Goal: Task Accomplishment & Management: Complete application form

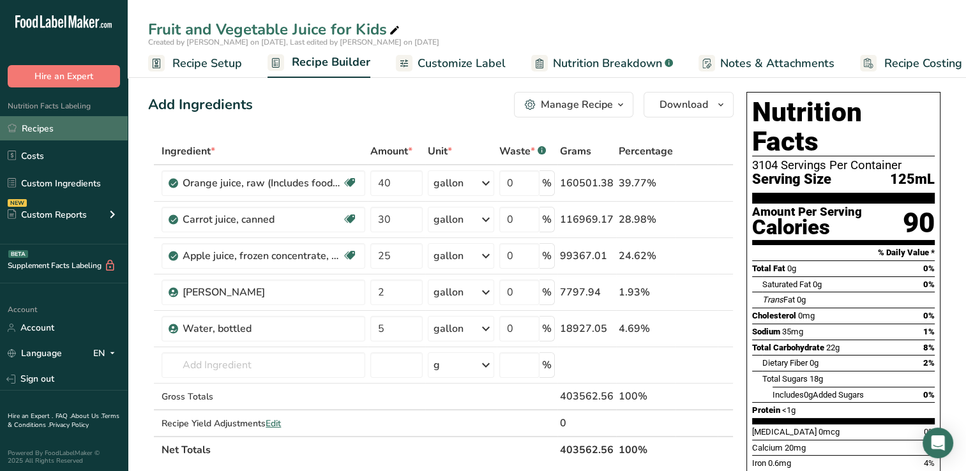
click at [40, 127] on link "Recipes" at bounding box center [64, 128] width 128 height 24
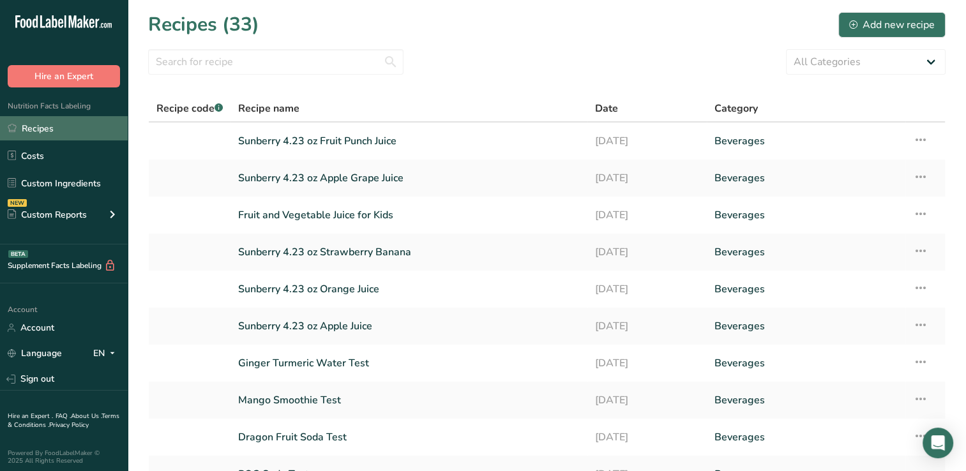
click at [49, 123] on link "Recipes" at bounding box center [64, 128] width 128 height 24
click at [304, 213] on link "Fruit and Vegetable Juice for Kids" at bounding box center [409, 215] width 342 height 27
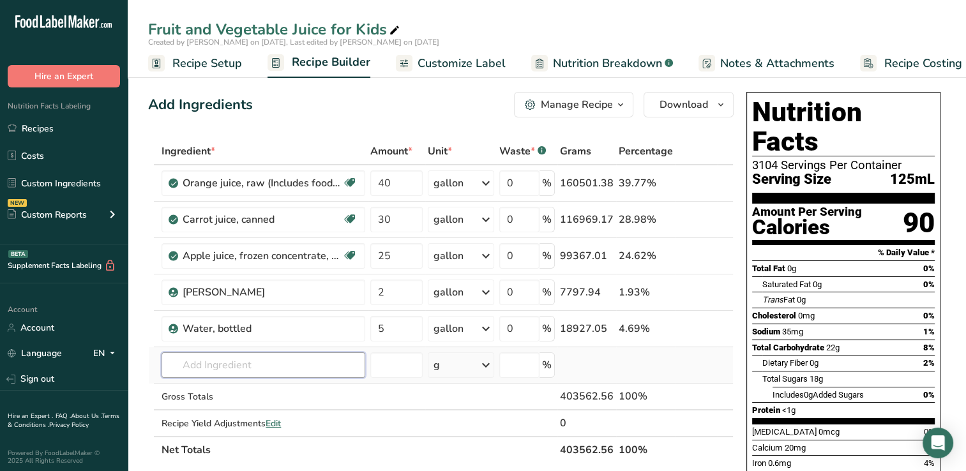
click at [198, 369] on input "text" at bounding box center [264, 365] width 204 height 26
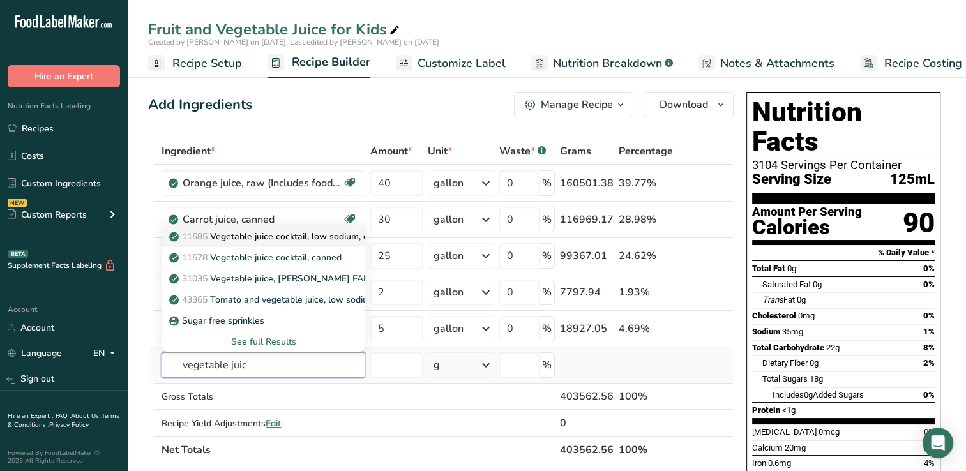
type input "vegetable juic"
click at [284, 234] on p "11585 Vegetable juice cocktail, low sodium, canned" at bounding box center [283, 236] width 222 height 13
type input "Vegetable juice cocktail, low sodium, canned"
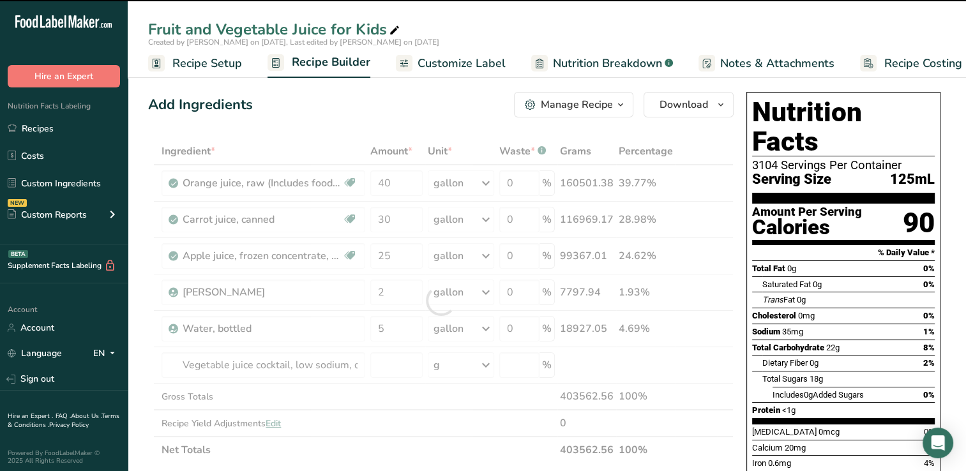
type input "0"
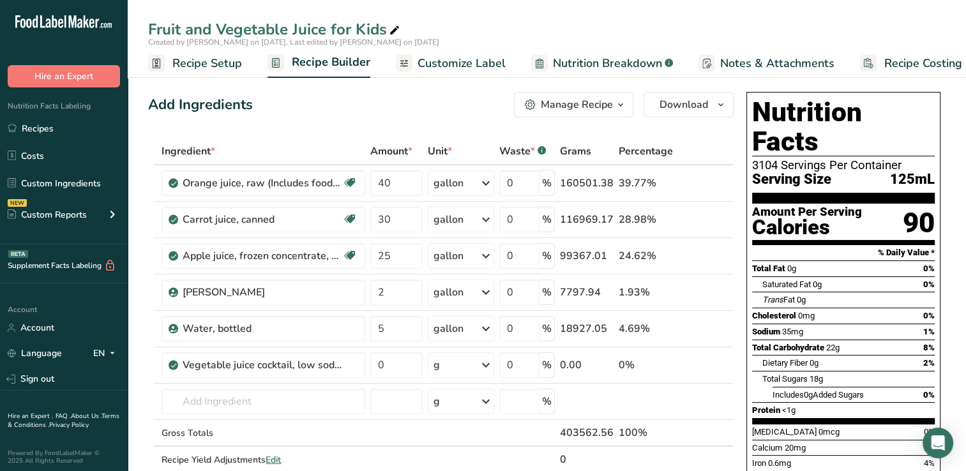
click at [794, 327] on span "35mg" at bounding box center [792, 332] width 21 height 10
click at [38, 128] on link "Recipes" at bounding box center [64, 128] width 128 height 24
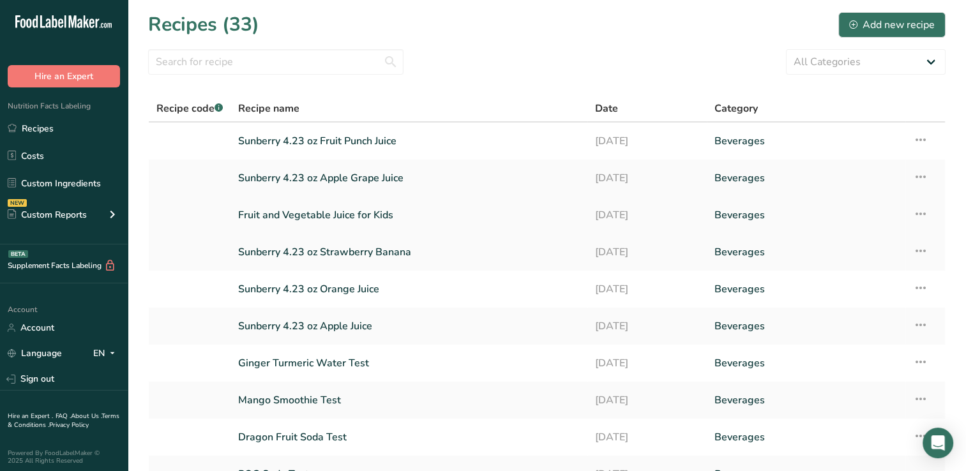
click at [349, 211] on link "Fruit and Vegetable Juice for Kids" at bounding box center [409, 215] width 342 height 27
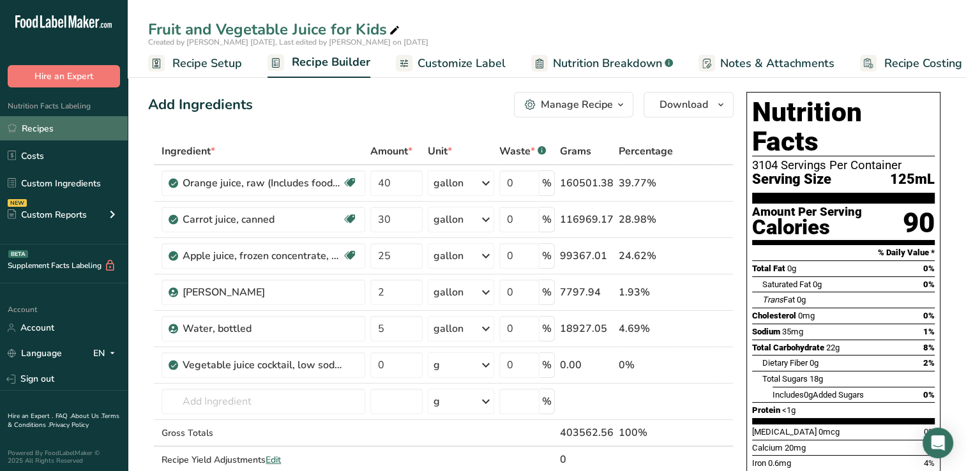
click at [41, 126] on link "Recipes" at bounding box center [64, 128] width 128 height 24
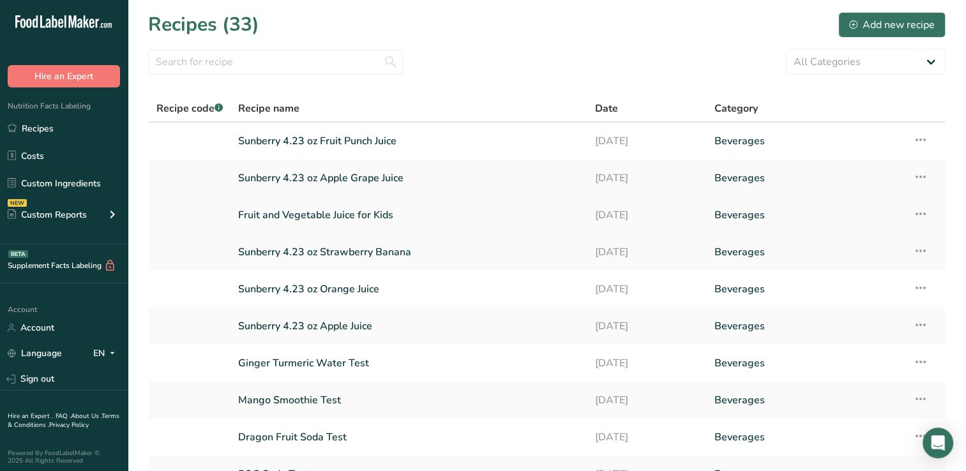
click at [918, 213] on icon at bounding box center [920, 213] width 15 height 23
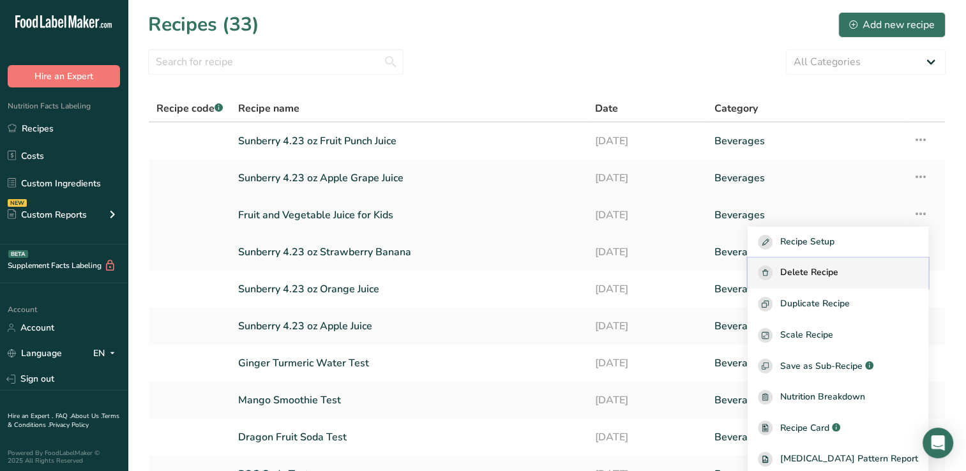
click at [815, 271] on span "Delete Recipe" at bounding box center [809, 273] width 58 height 15
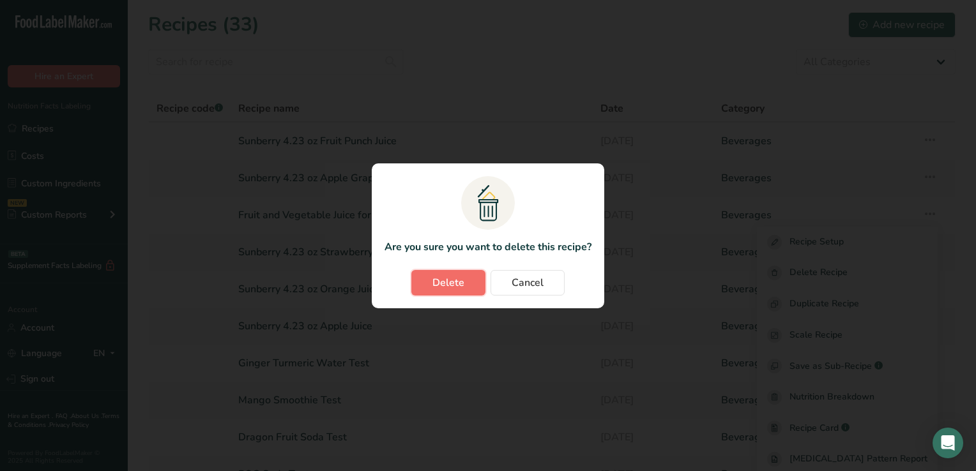
click at [444, 282] on span "Delete" at bounding box center [448, 282] width 32 height 15
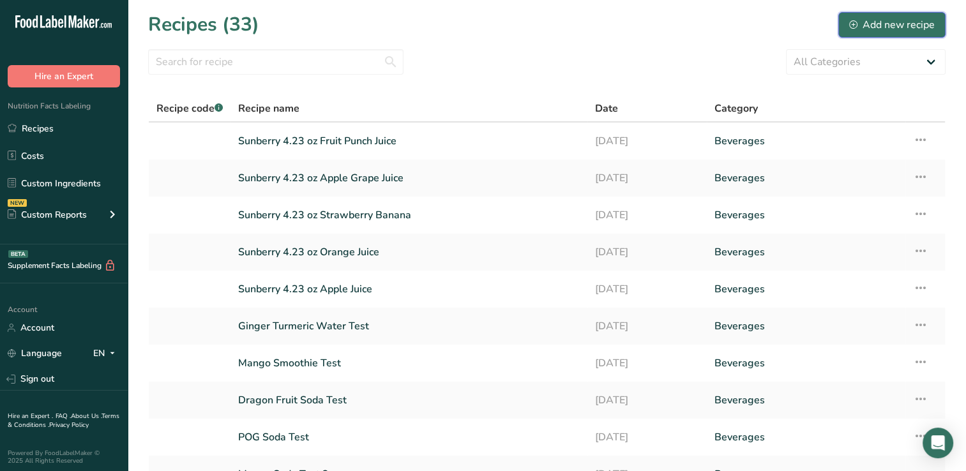
click at [890, 24] on div "Add new recipe" at bounding box center [892, 24] width 86 height 15
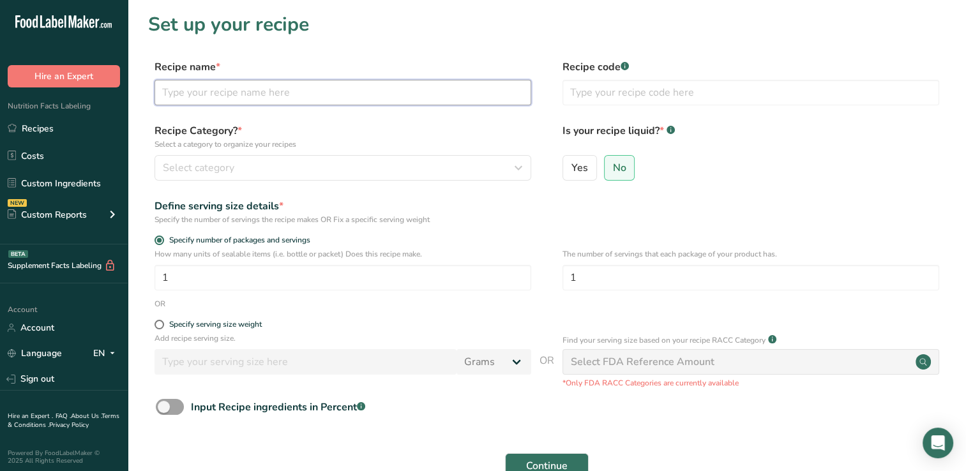
click at [162, 90] on input "text" at bounding box center [343, 93] width 377 height 26
type input "Sunberry 4.23 oz Fruit and Vegetable Juice"
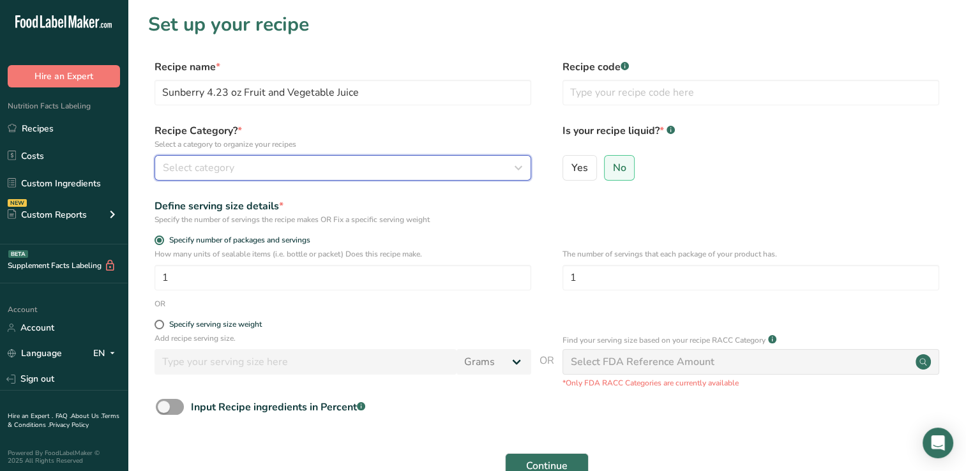
click at [520, 169] on icon "button" at bounding box center [518, 167] width 15 height 23
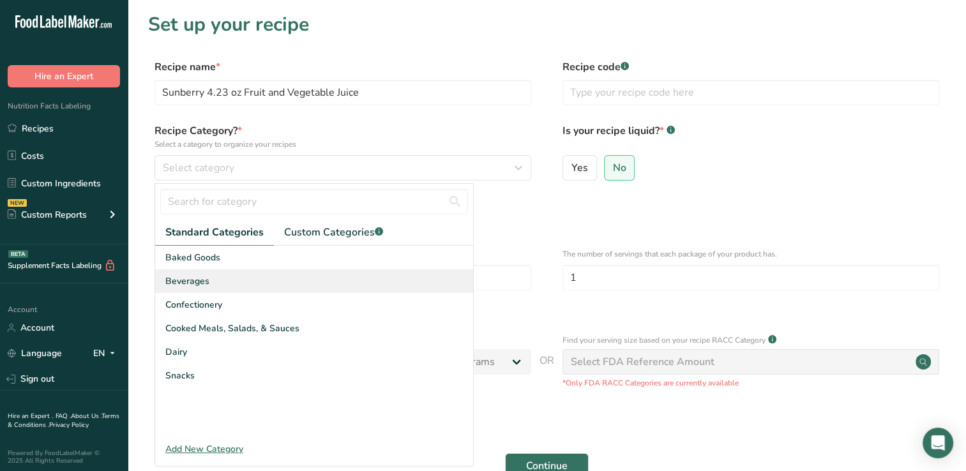
click at [204, 279] on span "Beverages" at bounding box center [187, 281] width 44 height 13
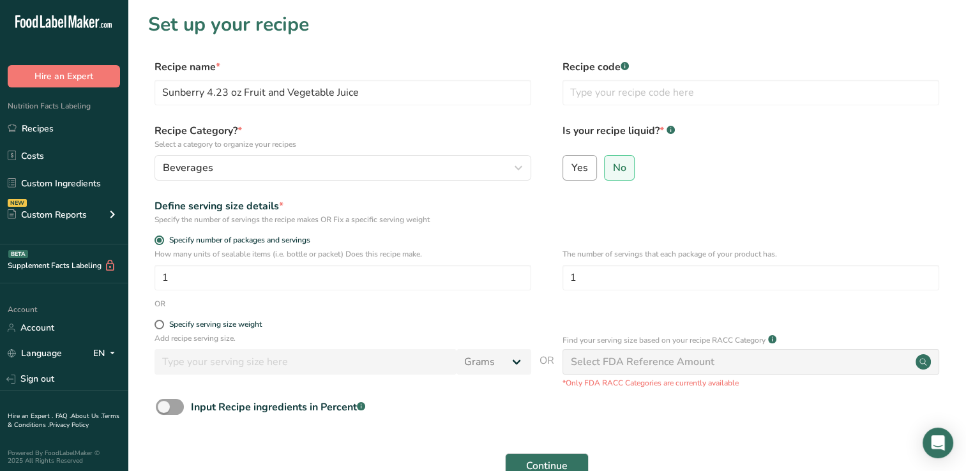
click at [582, 171] on span "Yes" at bounding box center [580, 168] width 17 height 13
click at [572, 171] on input "Yes" at bounding box center [567, 167] width 8 height 8
radio input "true"
radio input "false"
select select "22"
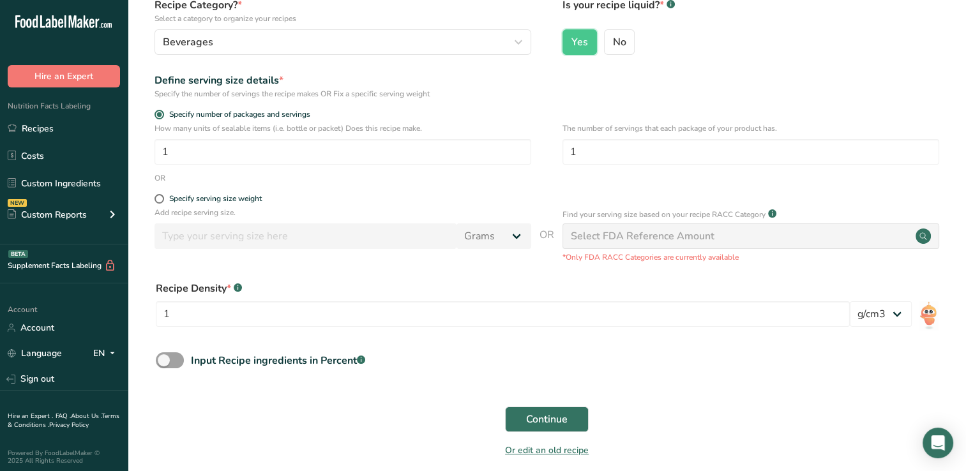
scroll to position [133, 0]
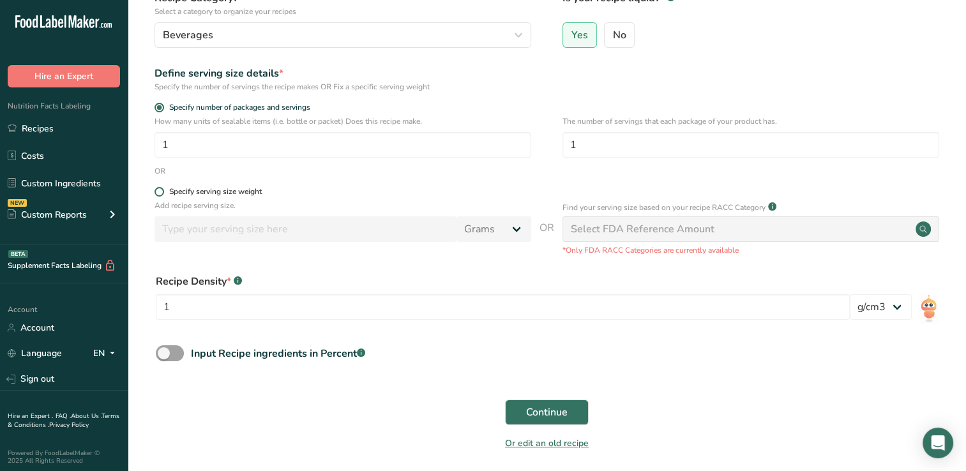
click at [159, 190] on span at bounding box center [160, 192] width 10 height 10
click at [159, 190] on input "Specify serving size weight" at bounding box center [159, 192] width 8 height 8
radio input "true"
radio input "false"
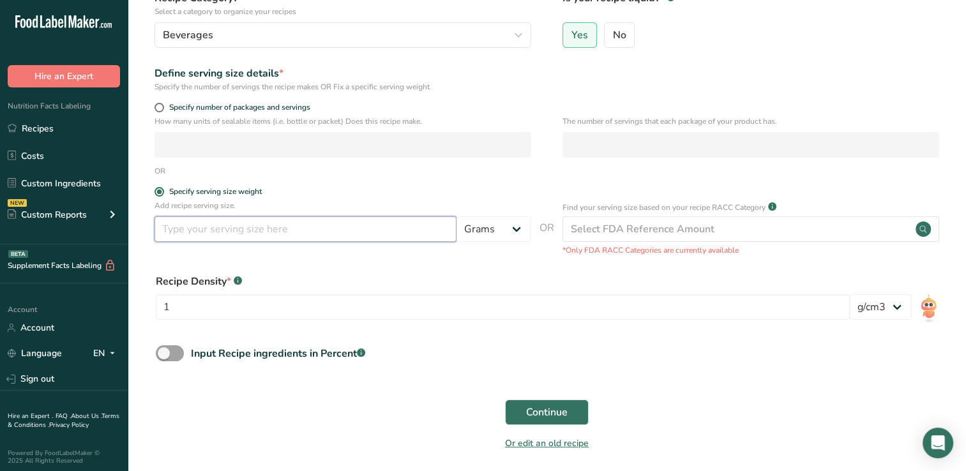
click at [169, 231] on input "number" at bounding box center [306, 229] width 302 height 26
type input "125"
click at [517, 228] on select "Grams kg mg mcg lb oz l mL fl oz tbsp tsp cup qt gallon" at bounding box center [494, 229] width 75 height 26
select select "17"
click at [457, 216] on select "Grams kg mg mcg lb oz l mL fl oz tbsp tsp cup qt gallon" at bounding box center [494, 229] width 75 height 26
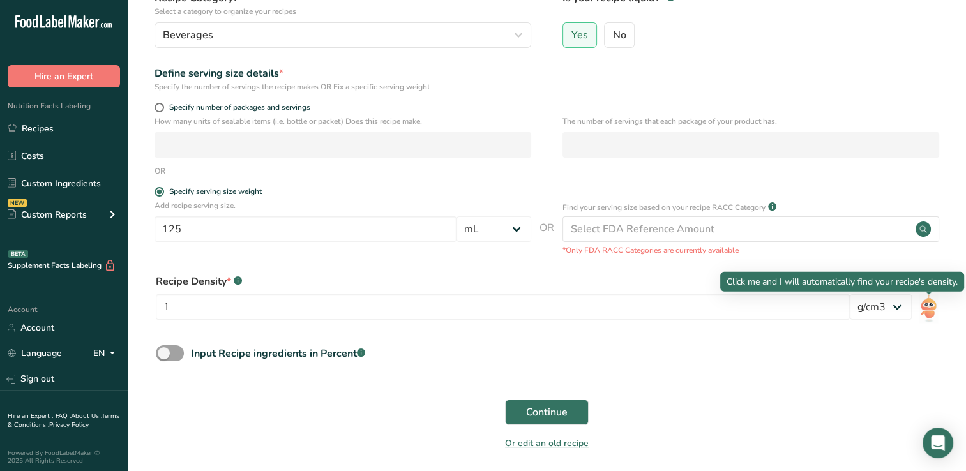
click at [930, 311] on img at bounding box center [929, 308] width 19 height 29
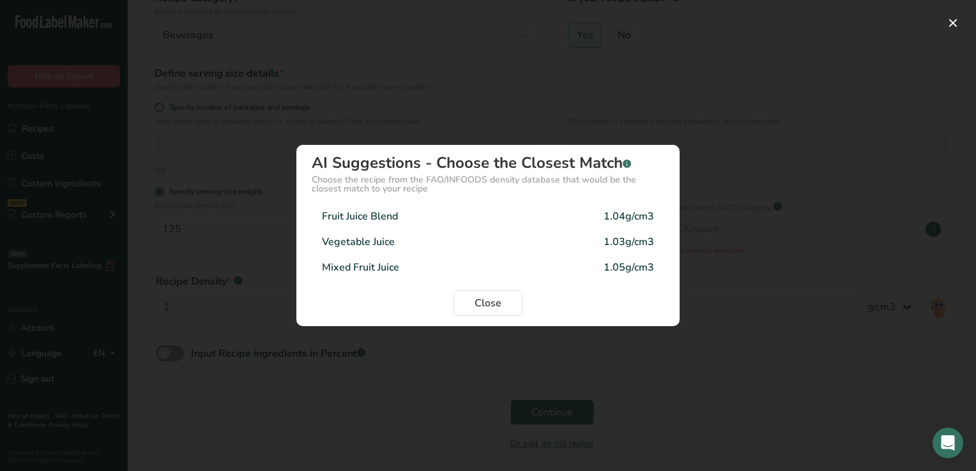
click at [369, 220] on div "Fruit Juice Blend" at bounding box center [360, 216] width 76 height 15
type input "1.04"
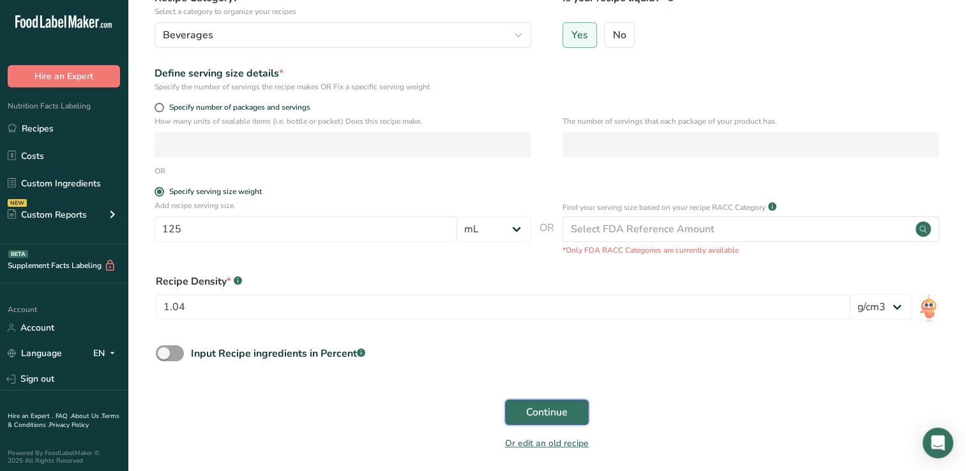
click at [554, 413] on span "Continue" at bounding box center [547, 412] width 42 height 15
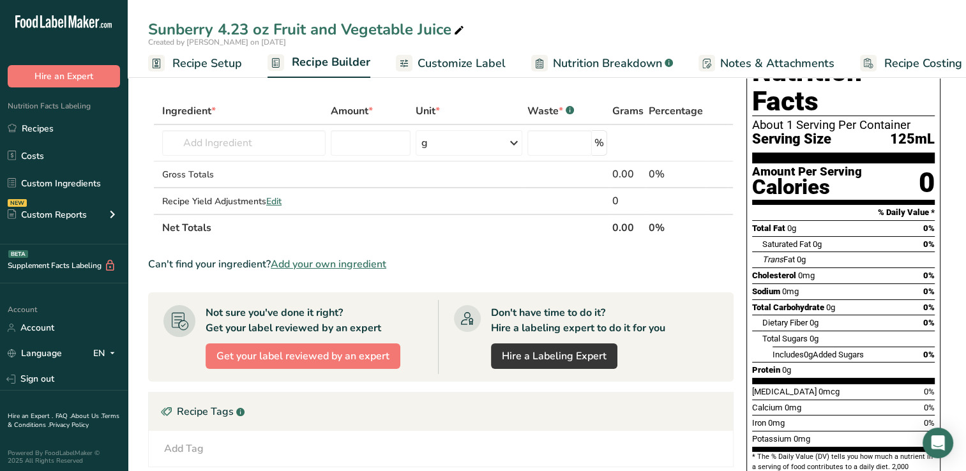
scroll to position [49, 0]
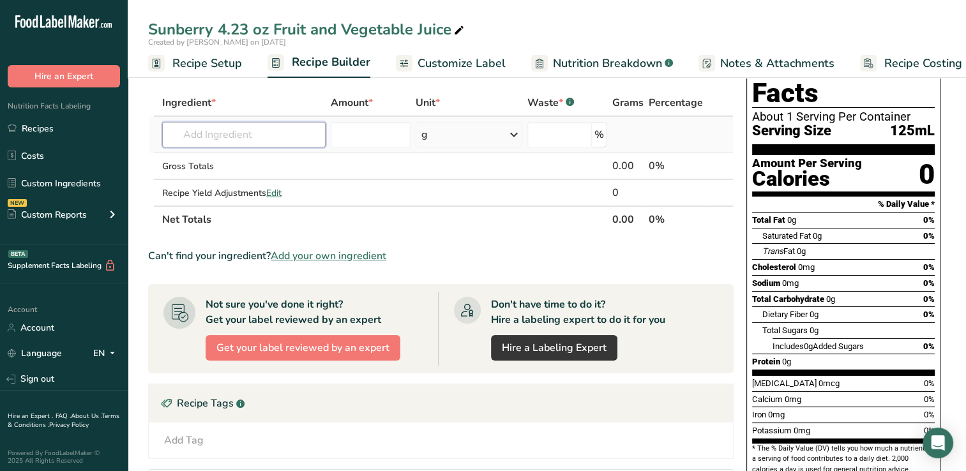
click at [199, 132] on input "text" at bounding box center [243, 135] width 163 height 26
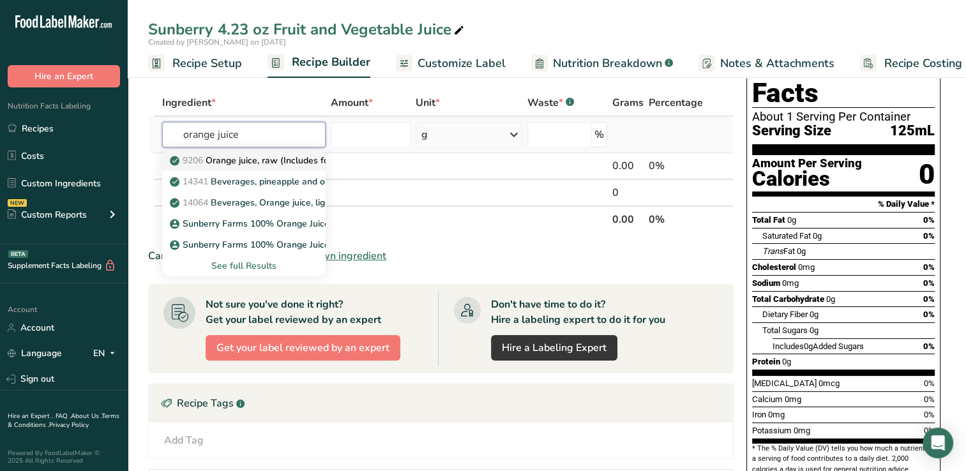
type input "orange juice"
click at [253, 158] on p "9206 Orange juice, raw (Includes foods for USDA's Food Distribution Program)" at bounding box center [338, 160] width 333 height 13
type input "Orange juice, raw (Includes foods for USDA's Food Distribution Program)"
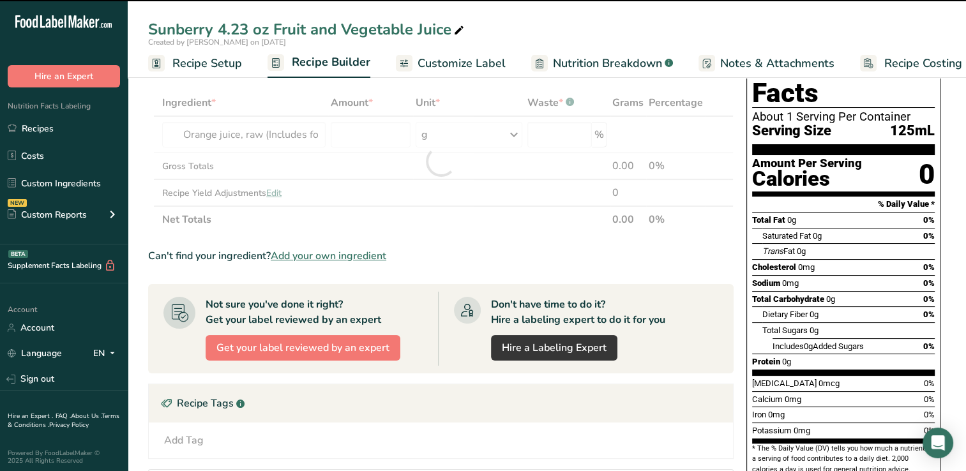
type input "0"
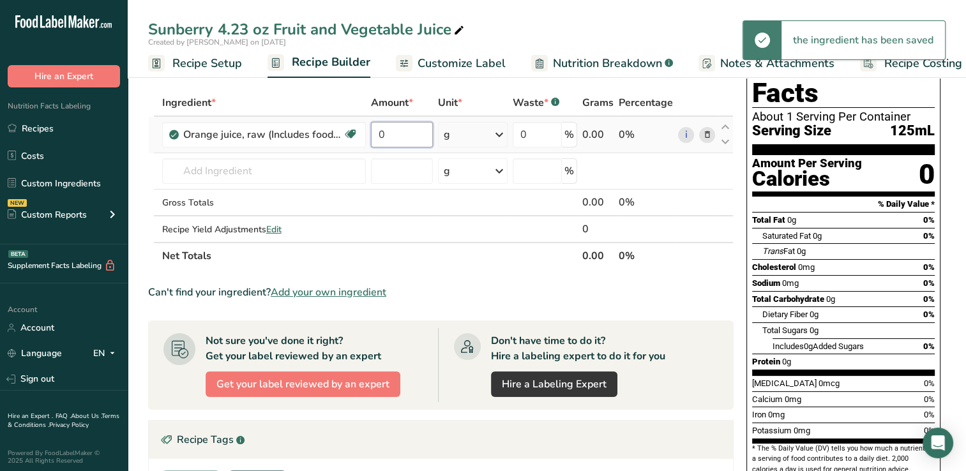
click at [393, 133] on input "0" at bounding box center [402, 135] width 62 height 26
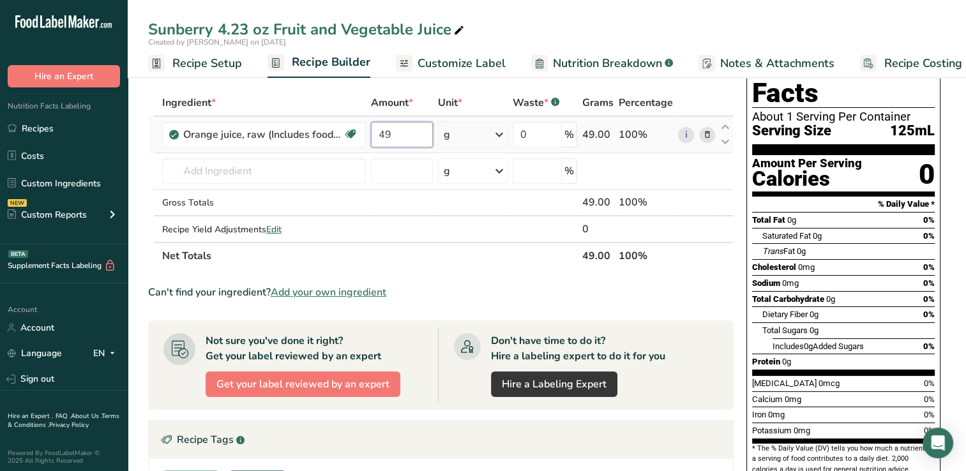
type input "49"
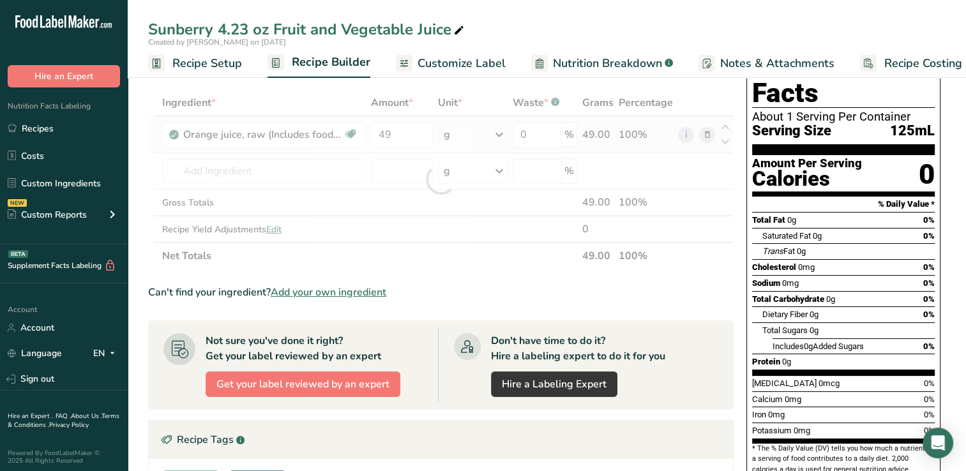
click at [498, 134] on div "Ingredient * Amount * Unit * Waste * .a-a{fill:#347362;}.b-a{fill:#fff;} Grams …" at bounding box center [441, 179] width 586 height 180
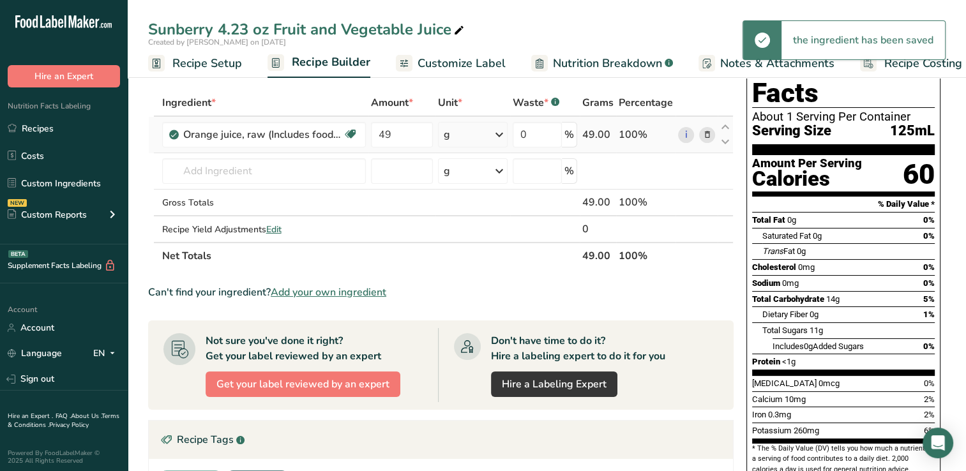
click at [498, 134] on icon at bounding box center [499, 134] width 15 height 23
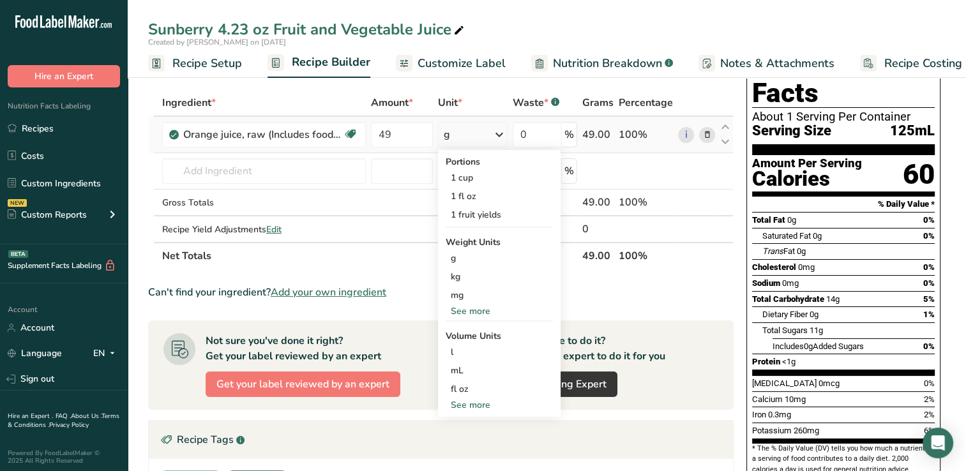
click at [482, 402] on div "See more" at bounding box center [499, 404] width 107 height 13
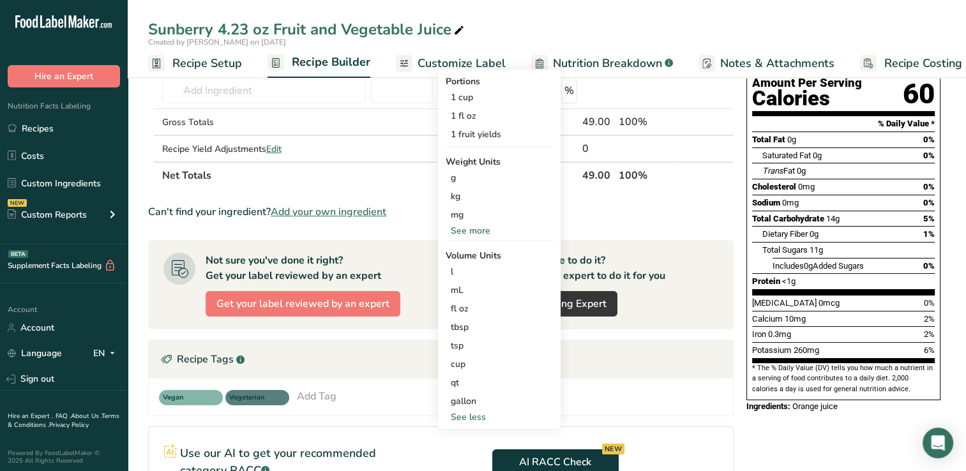
scroll to position [162, 0]
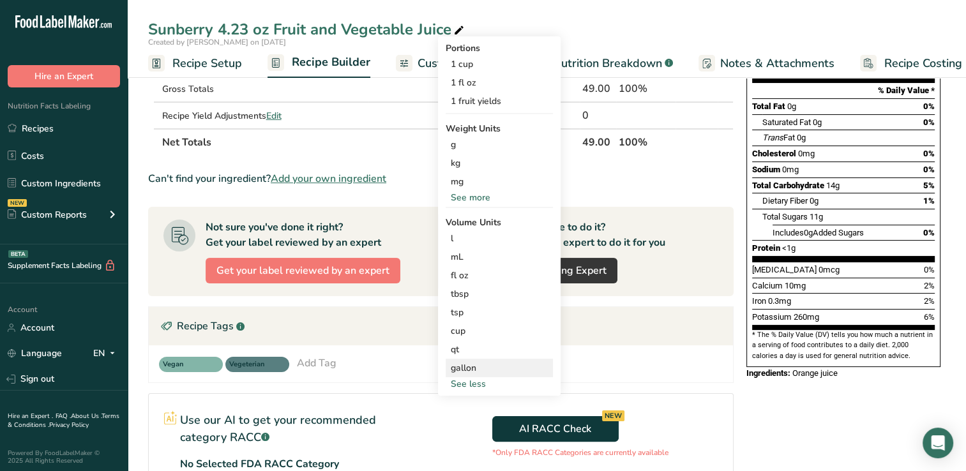
click at [455, 367] on div "gallon" at bounding box center [499, 367] width 97 height 13
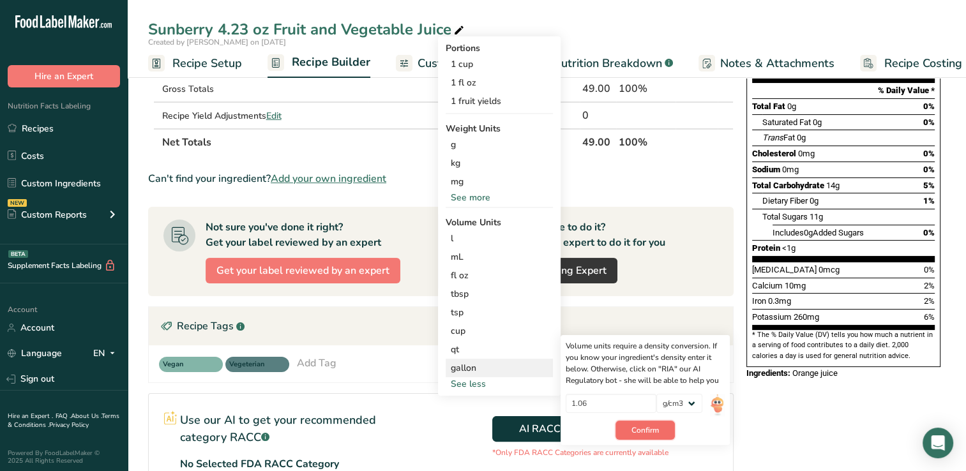
drag, startPoint x: 647, startPoint y: 430, endPoint x: 631, endPoint y: 434, distance: 17.0
click at [631, 434] on button "Confirm" at bounding box center [645, 430] width 59 height 19
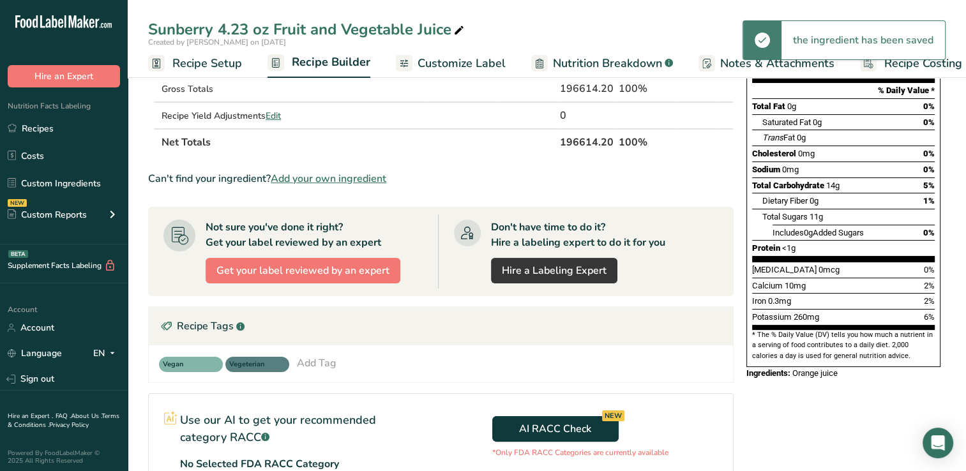
scroll to position [0, 0]
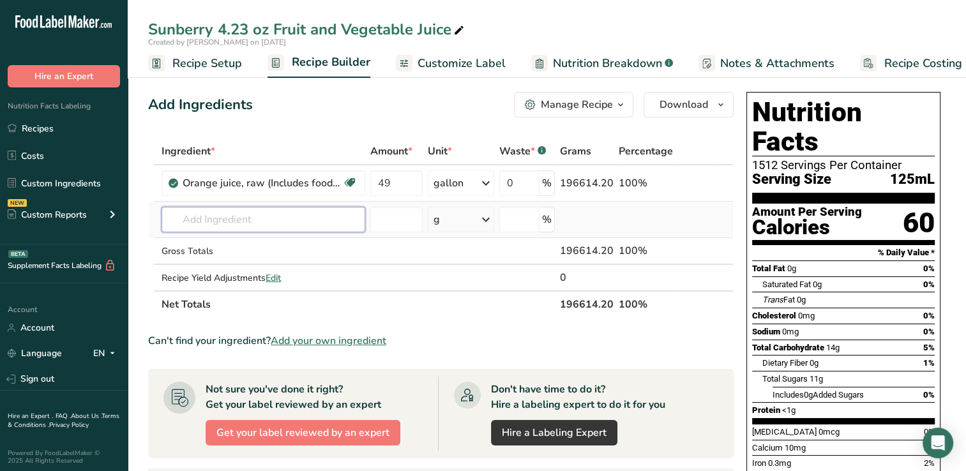
click at [193, 218] on input "text" at bounding box center [264, 220] width 204 height 26
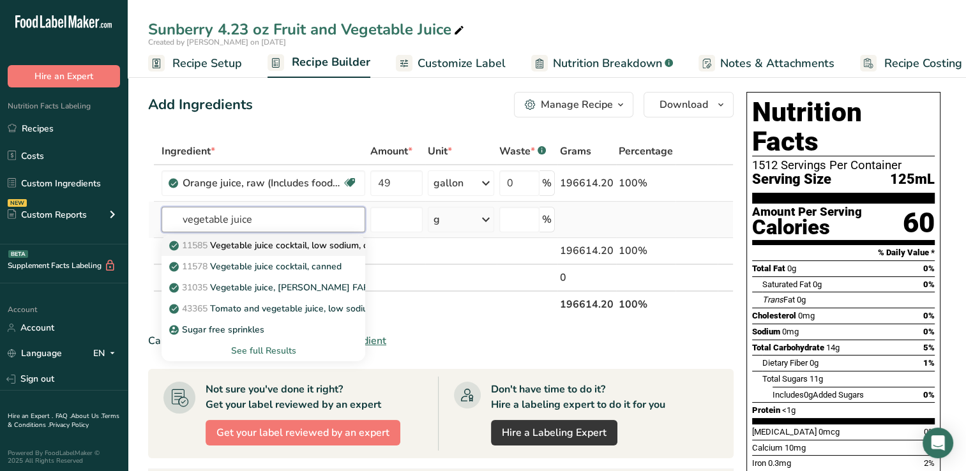
type input "vegetable juice"
click at [296, 244] on p "11585 Vegetable juice cocktail, low sodium, canned" at bounding box center [283, 245] width 222 height 13
type input "Vegetable juice cocktail, low sodium, canned"
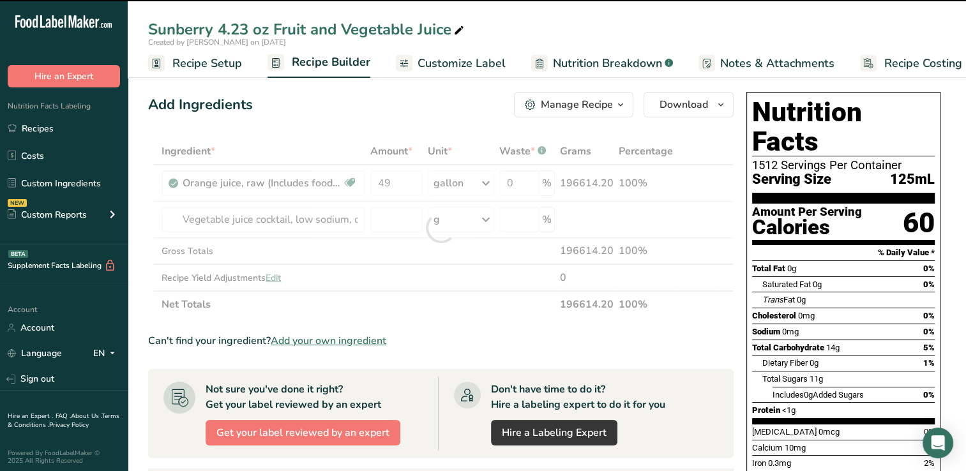
type input "0"
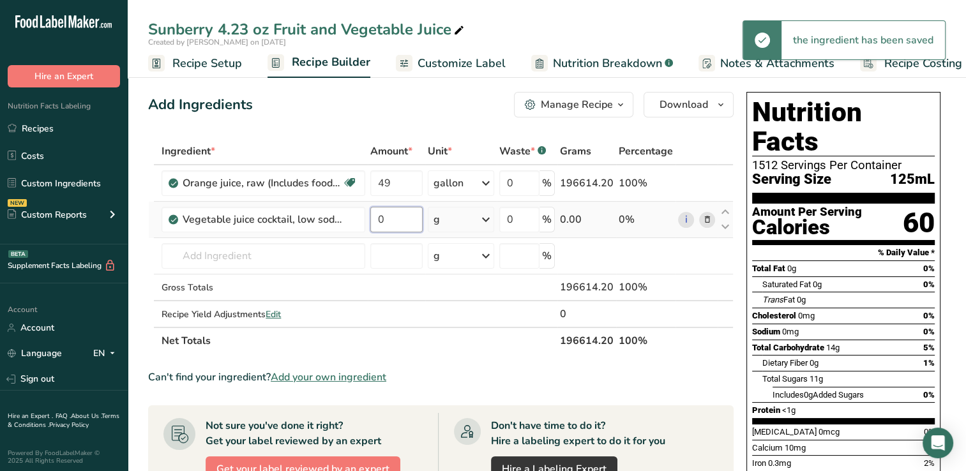
click at [384, 222] on input "0" at bounding box center [396, 220] width 52 height 26
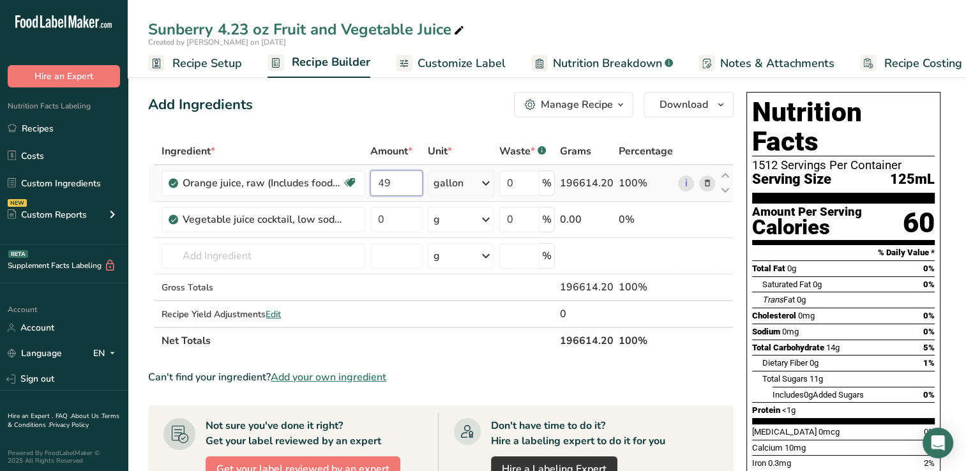
click at [399, 182] on div "Ingredient * Amount * Unit * Waste * .a-a{fill:#347362;}.b-a{fill:#fff;} Grams …" at bounding box center [441, 246] width 586 height 216
type input "40"
click at [391, 221] on div "Ingredient * Amount * Unit * Waste * .a-a{fill:#347362;}.b-a{fill:#fff;} Grams …" at bounding box center [441, 246] width 586 height 216
type input "25"
click at [488, 220] on div "Ingredient * Amount * Unit * Waste * .a-a{fill:#347362;}.b-a{fill:#fff;} Grams …" at bounding box center [441, 246] width 586 height 216
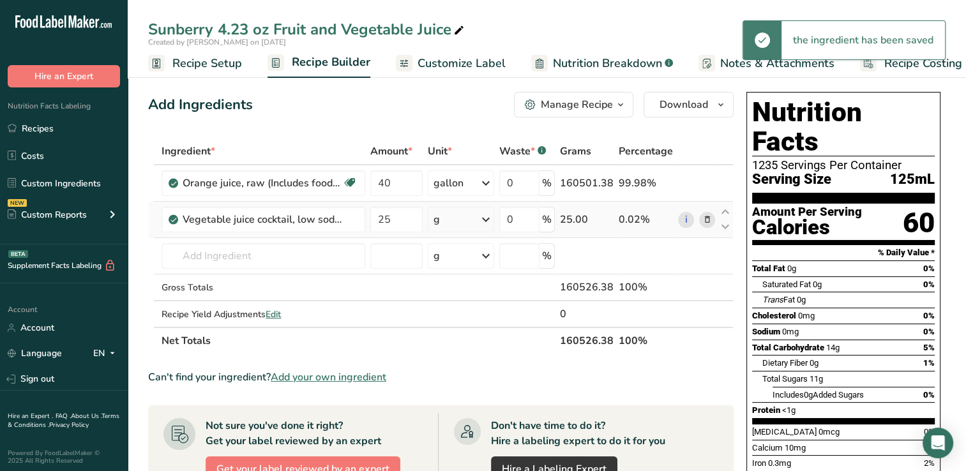
click at [488, 219] on icon at bounding box center [485, 219] width 15 height 23
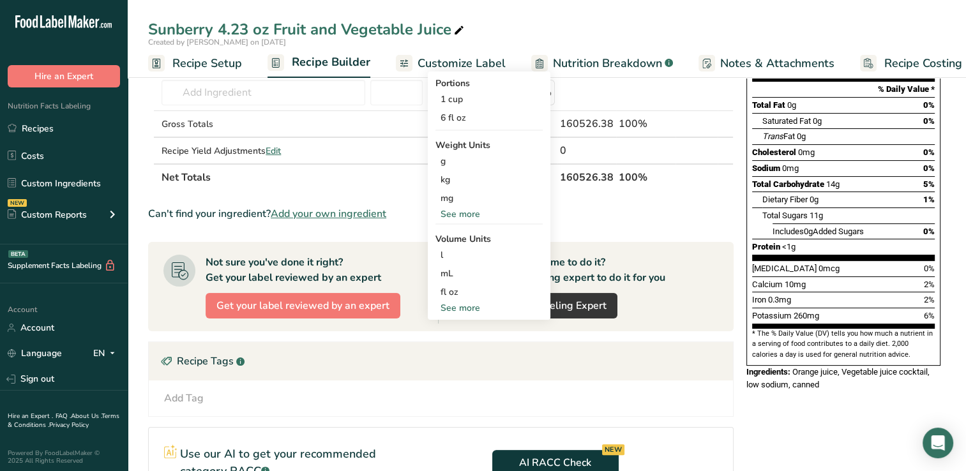
scroll to position [226, 0]
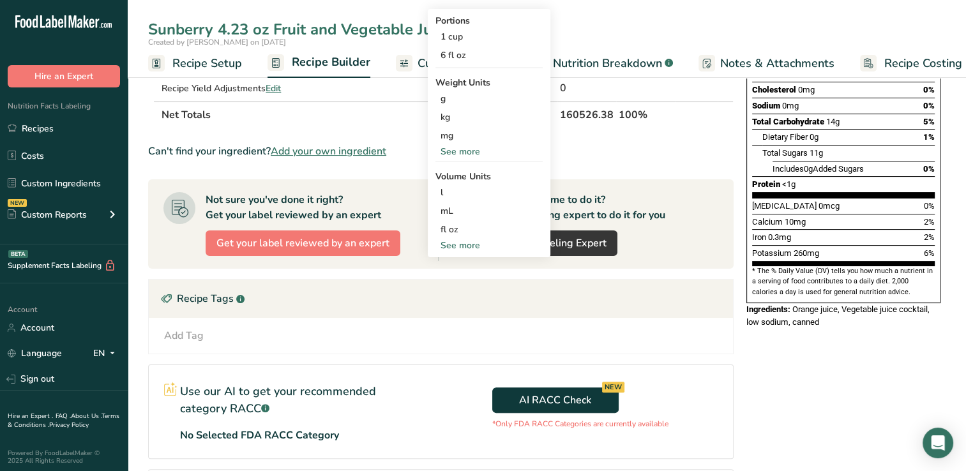
click at [459, 244] on div "See more" at bounding box center [488, 245] width 107 height 13
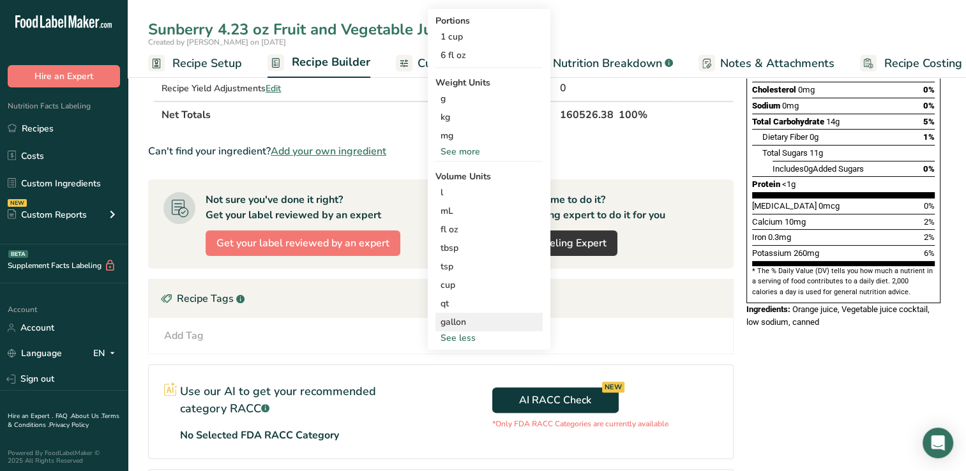
click at [450, 320] on div "gallon" at bounding box center [489, 321] width 97 height 13
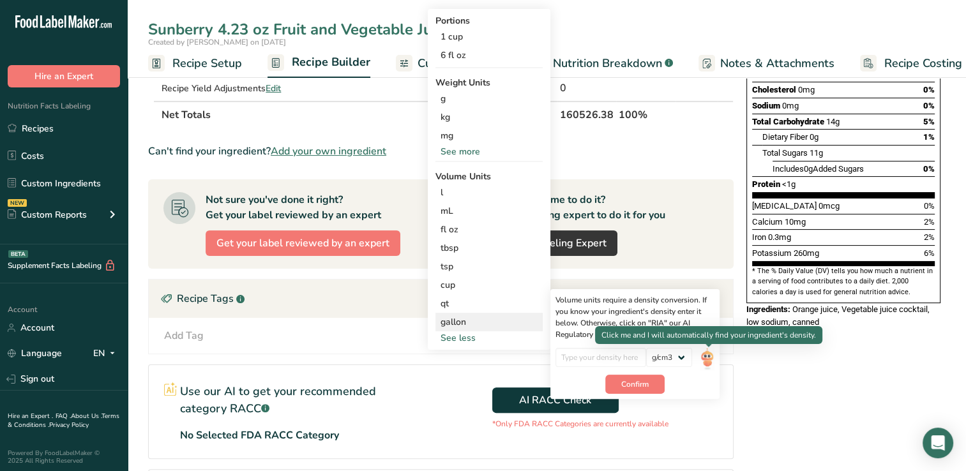
click at [706, 356] on img at bounding box center [707, 359] width 14 height 22
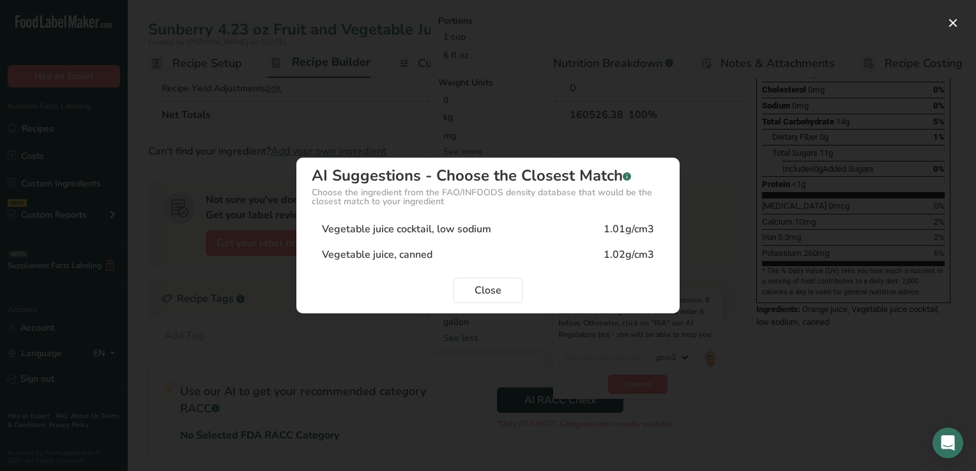
click at [452, 228] on div "Vegetable juice cocktail, low sodium" at bounding box center [406, 229] width 169 height 15
type input "1.01"
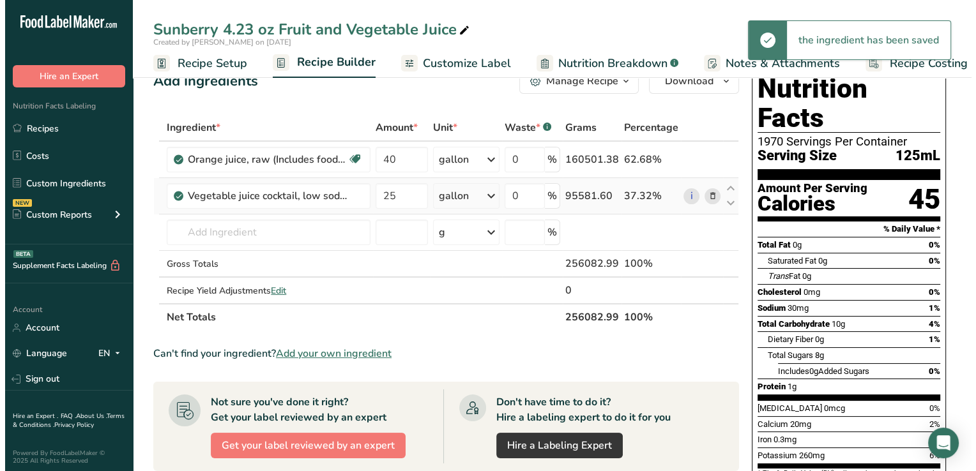
scroll to position [0, 0]
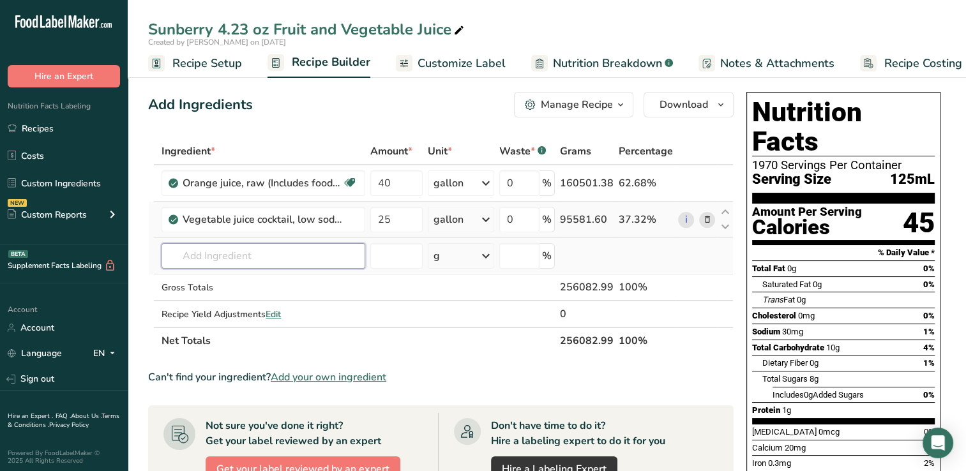
click at [190, 254] on input "text" at bounding box center [264, 256] width 204 height 26
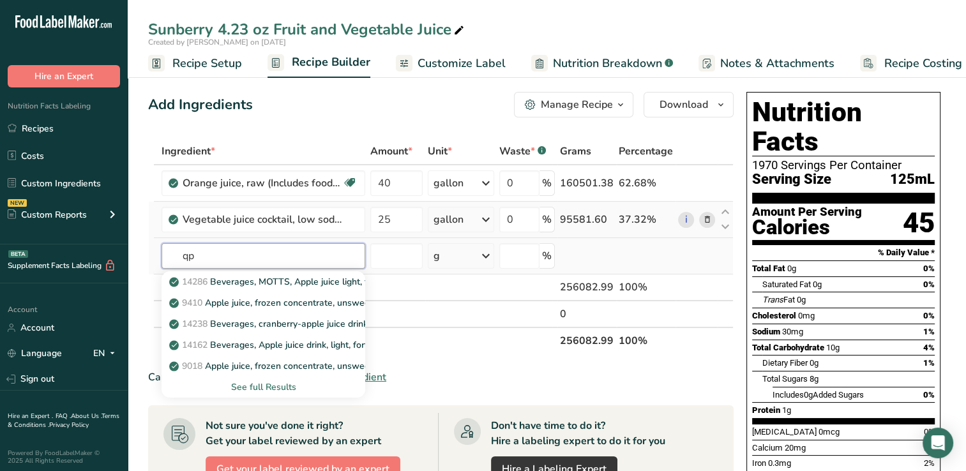
type input "q"
type input "apple juice"
click at [292, 386] on div "See full Results" at bounding box center [263, 387] width 183 height 13
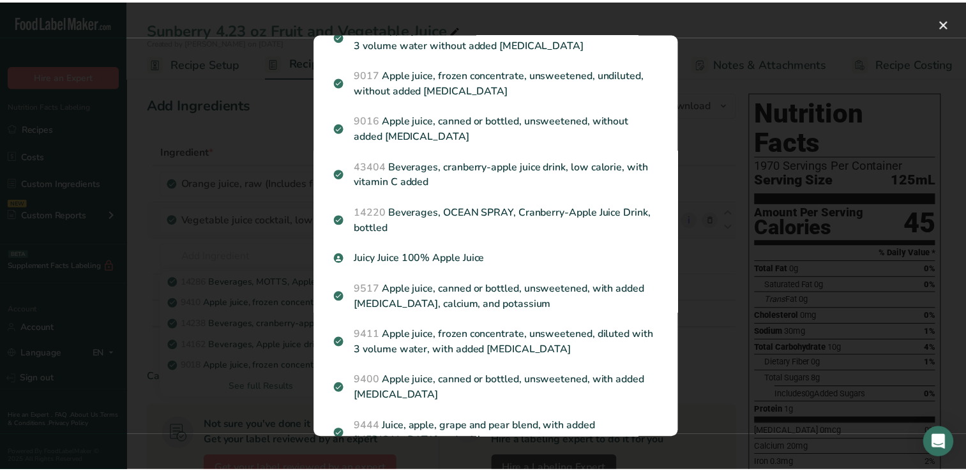
scroll to position [213, 0]
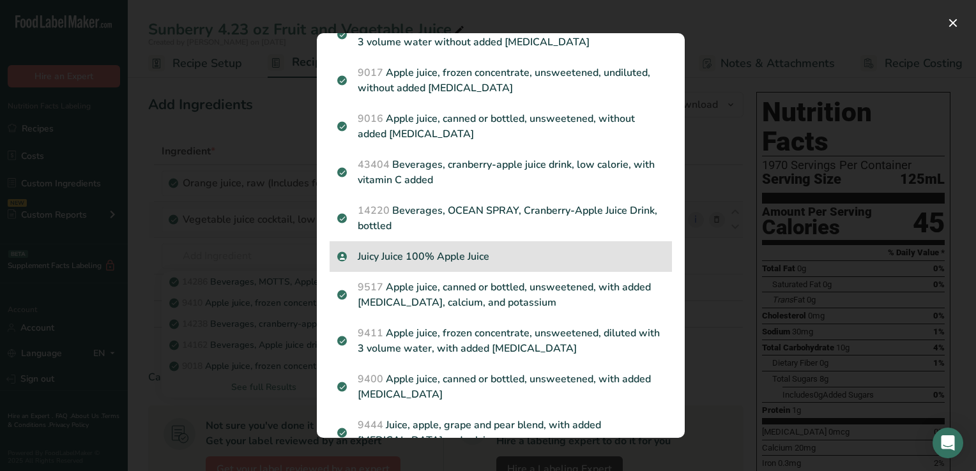
click at [406, 264] on p "Juicy Juice 100% Apple Juice" at bounding box center [500, 256] width 327 height 15
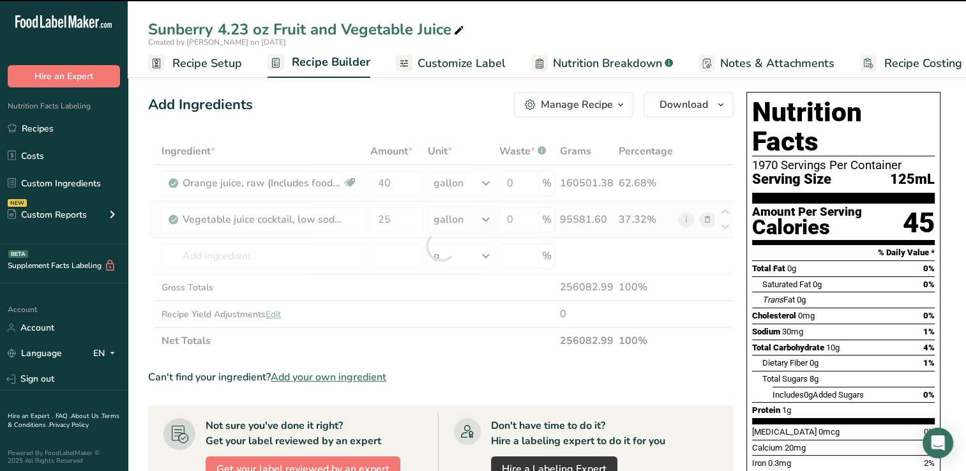
type input "0"
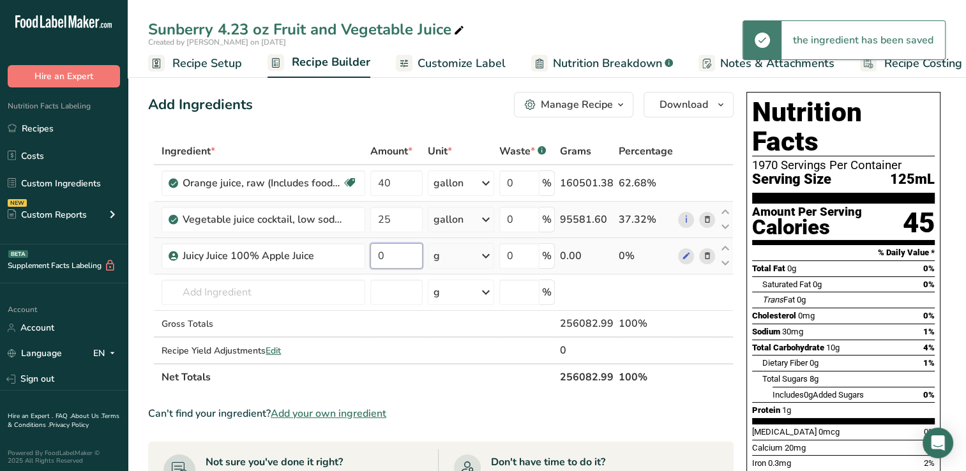
click at [395, 254] on input "0" at bounding box center [396, 256] width 52 height 26
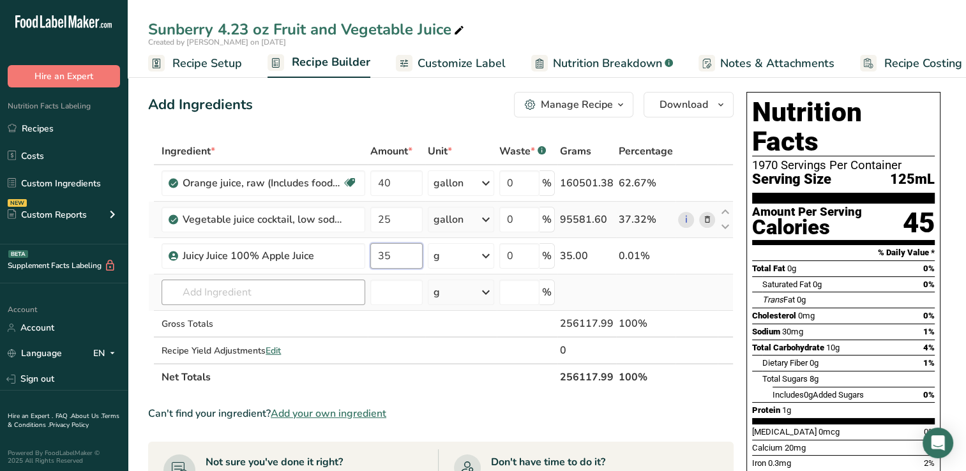
type input "35"
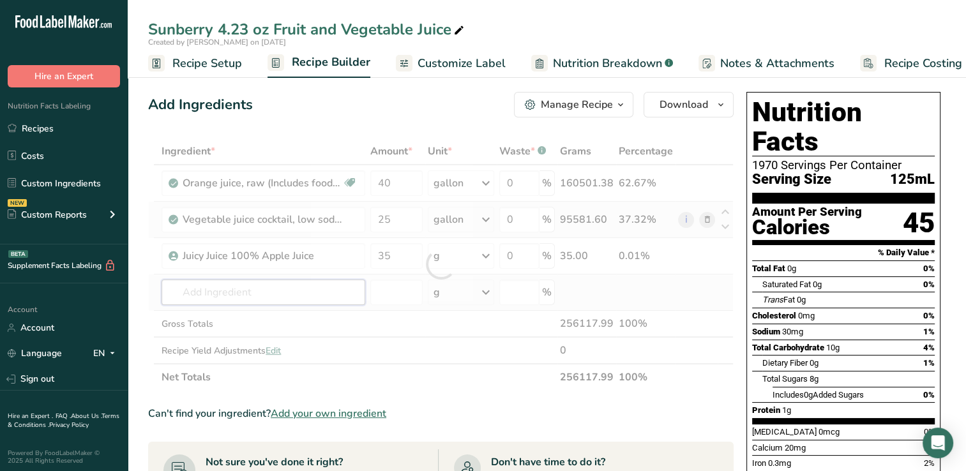
click at [189, 291] on div "Ingredient * Amount * Unit * Waste * .a-a{fill:#347362;}.b-a{fill:#fff;} Grams …" at bounding box center [441, 264] width 586 height 253
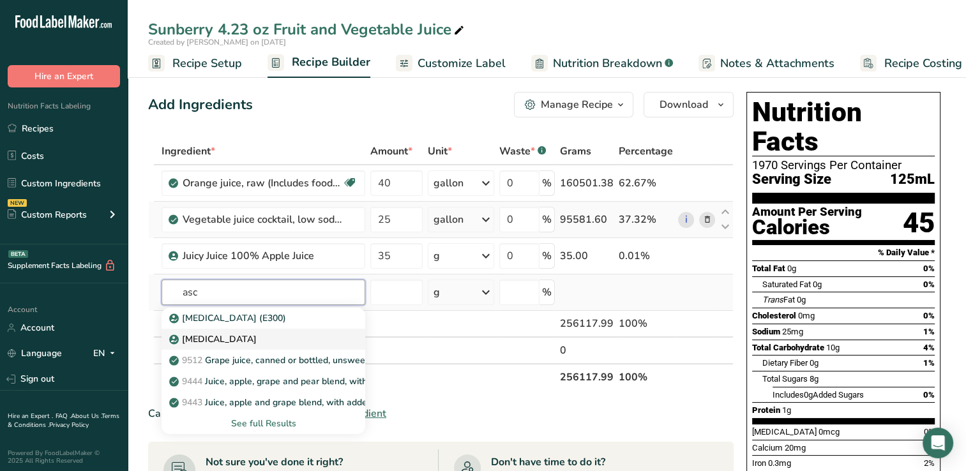
type input "asc"
click at [220, 337] on p "[MEDICAL_DATA]" at bounding box center [214, 339] width 85 height 13
type input "[MEDICAL_DATA]"
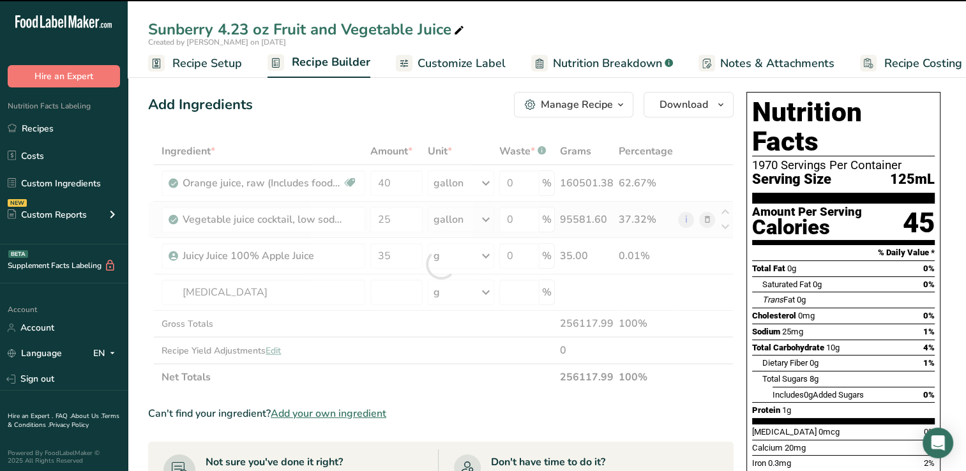
type input "0"
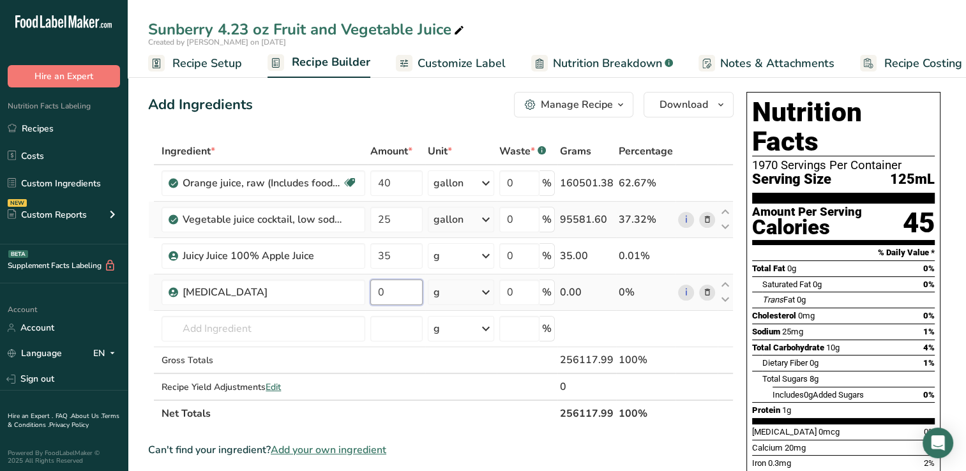
click at [390, 293] on input "0" at bounding box center [396, 293] width 52 height 26
type input "1"
click at [488, 254] on div "Ingredient * Amount * Unit * Waste * .a-a{fill:#347362;}.b-a{fill:#fff;} Grams …" at bounding box center [441, 282] width 586 height 289
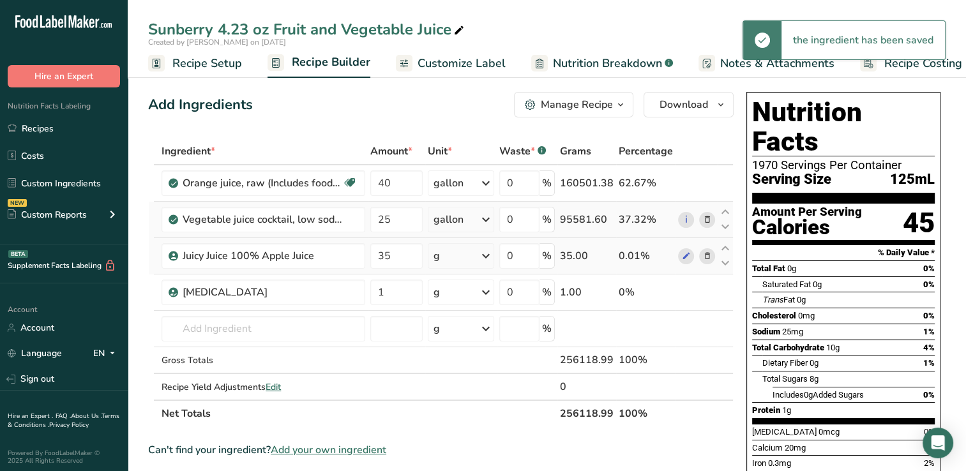
click at [488, 254] on icon at bounding box center [485, 256] width 15 height 23
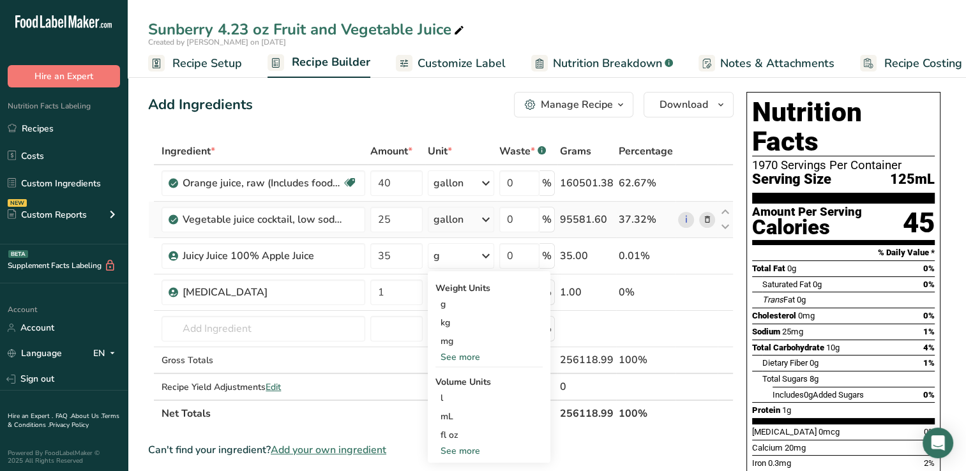
scroll to position [190, 0]
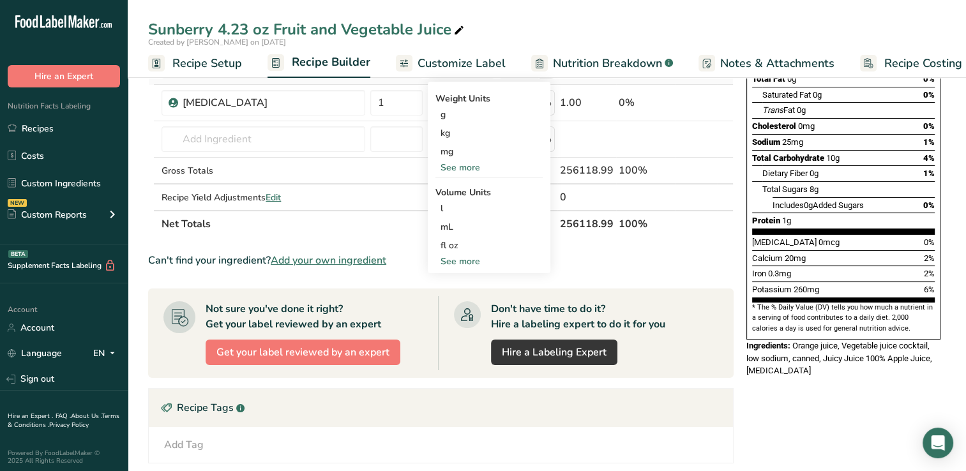
click at [459, 260] on div "See more" at bounding box center [488, 261] width 107 height 13
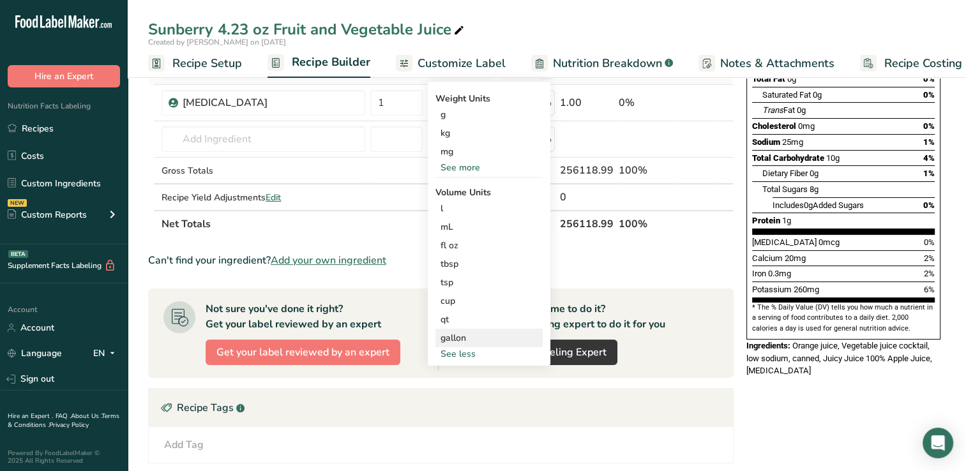
click at [451, 335] on div "gallon" at bounding box center [489, 337] width 97 height 13
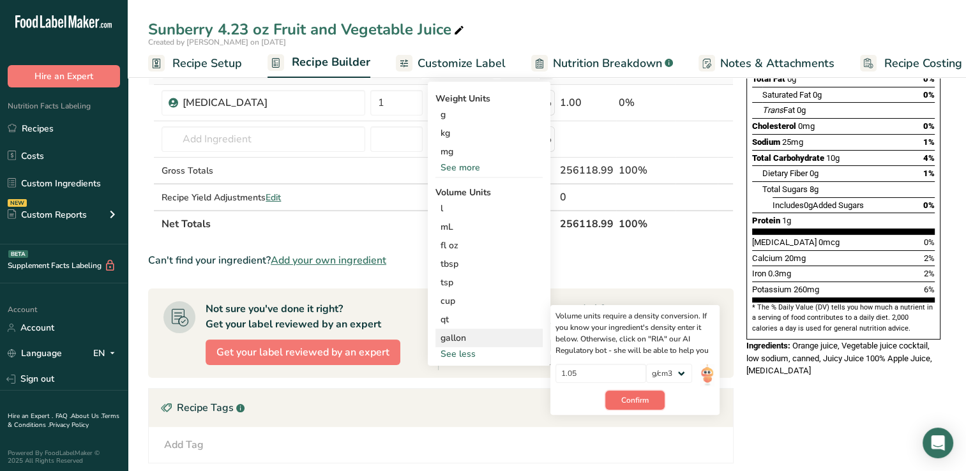
click at [633, 395] on span "Confirm" at bounding box center [634, 400] width 27 height 11
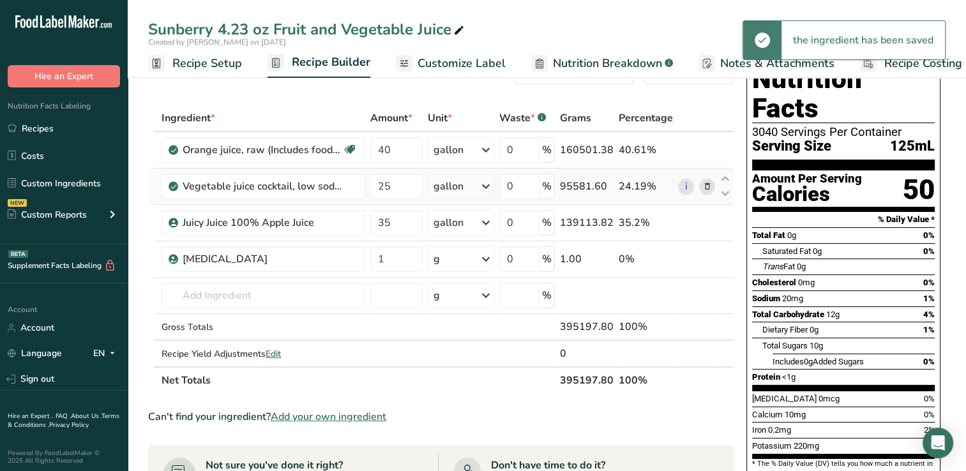
scroll to position [29, 0]
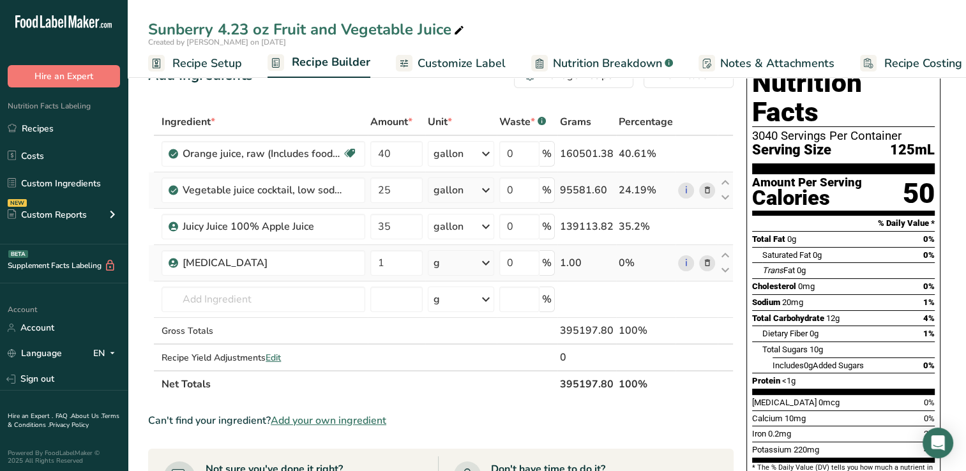
click at [488, 261] on icon at bounding box center [485, 263] width 15 height 23
click at [454, 400] on div "See more" at bounding box center [488, 402] width 107 height 13
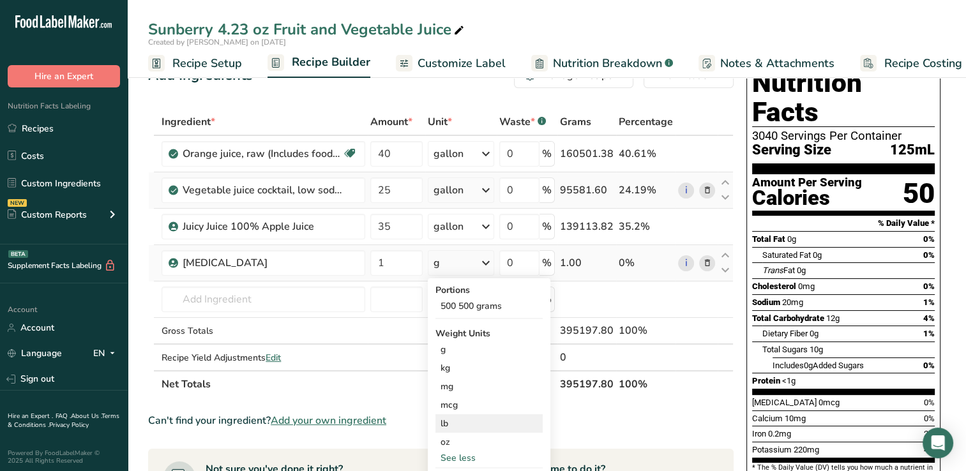
click at [446, 420] on div "lb" at bounding box center [488, 423] width 107 height 19
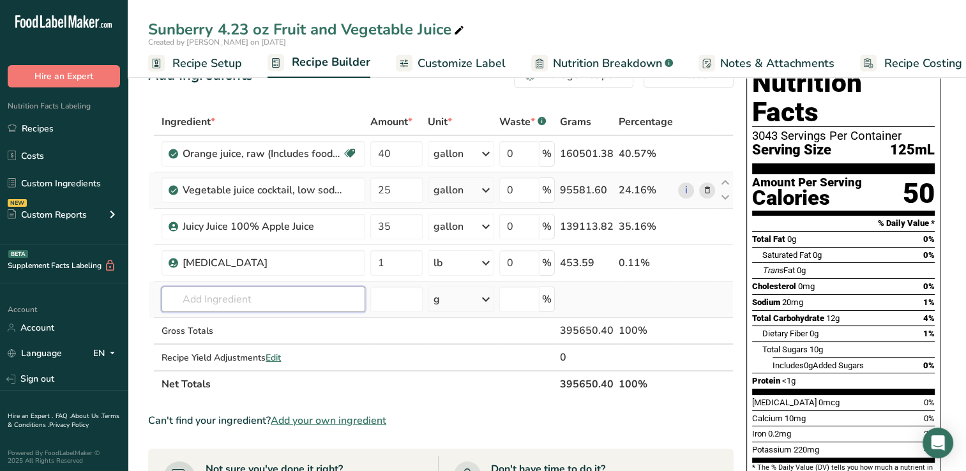
click at [195, 298] on input "text" at bounding box center [264, 300] width 204 height 26
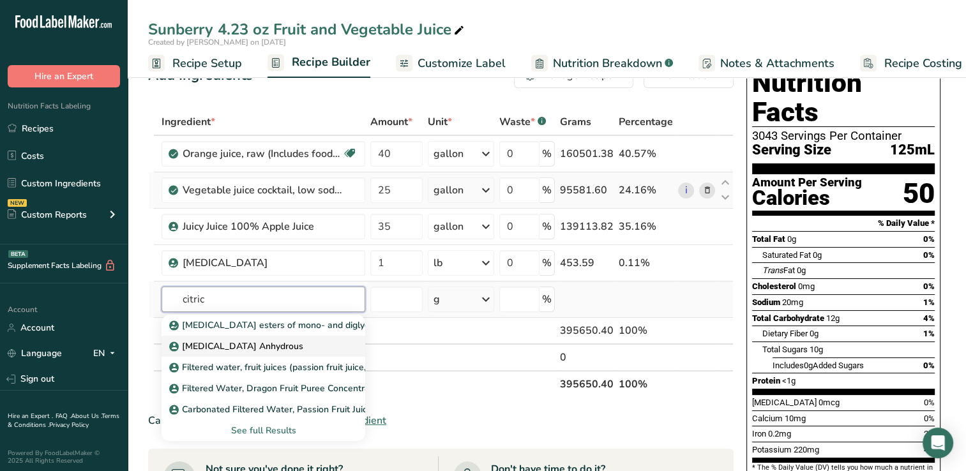
type input "citric"
click at [253, 345] on p "[MEDICAL_DATA] Anhydrous" at bounding box center [238, 346] width 132 height 13
type input "[MEDICAL_DATA] Anhydrous"
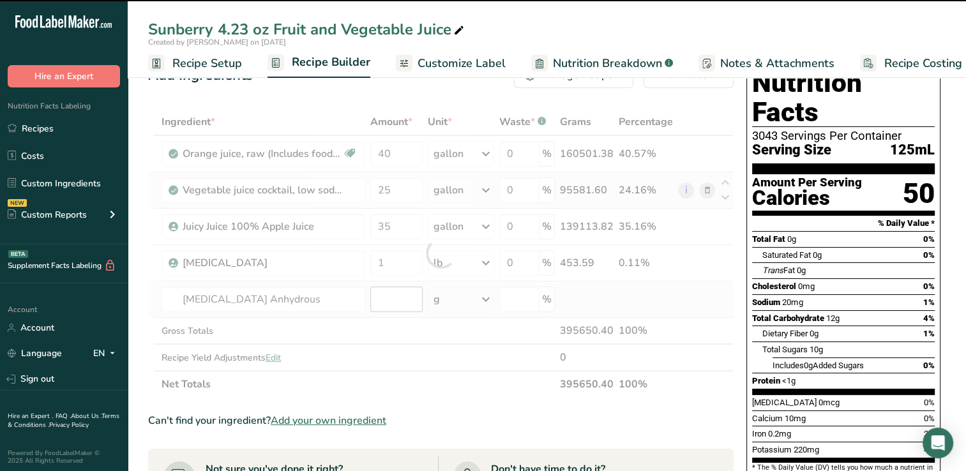
type input "0"
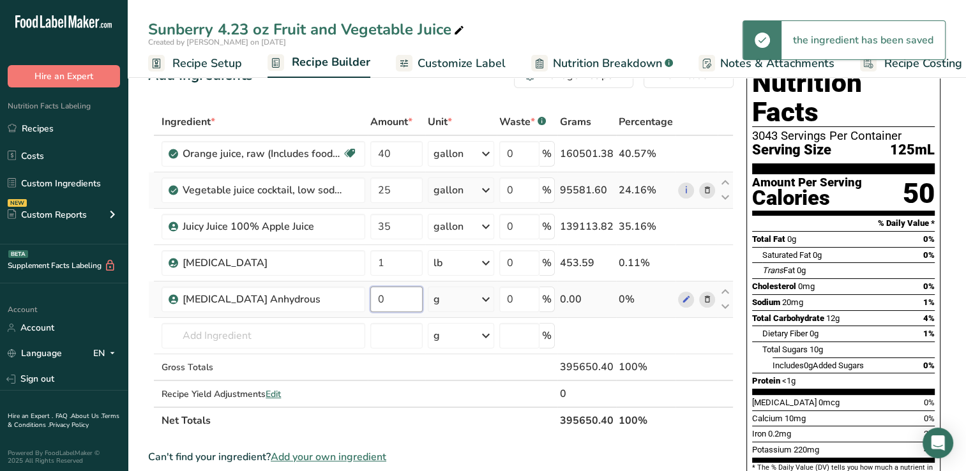
click at [393, 298] on input "0" at bounding box center [396, 300] width 52 height 26
type input "0.5"
drag, startPoint x: 488, startPoint y: 296, endPoint x: 445, endPoint y: 301, distance: 43.0
click at [445, 301] on div "g" at bounding box center [461, 300] width 66 height 26
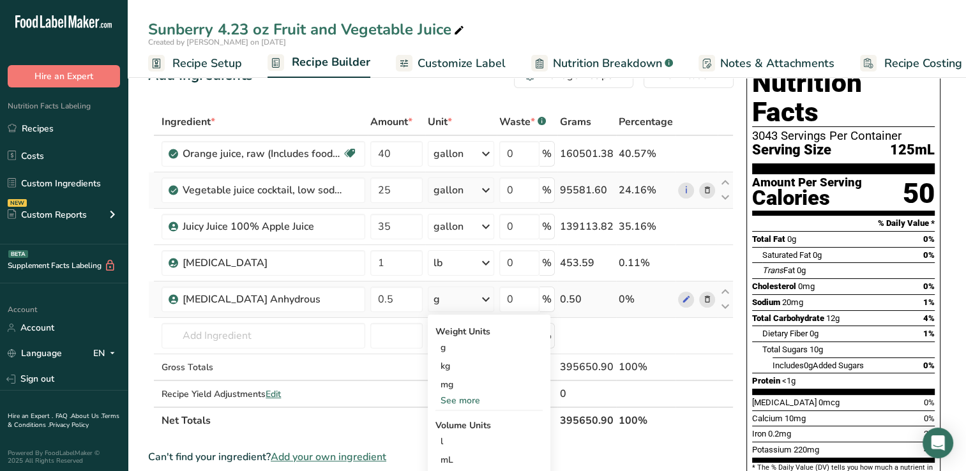
click at [457, 396] on div "See more" at bounding box center [488, 400] width 107 height 13
click at [450, 420] on div "lb" at bounding box center [488, 422] width 107 height 19
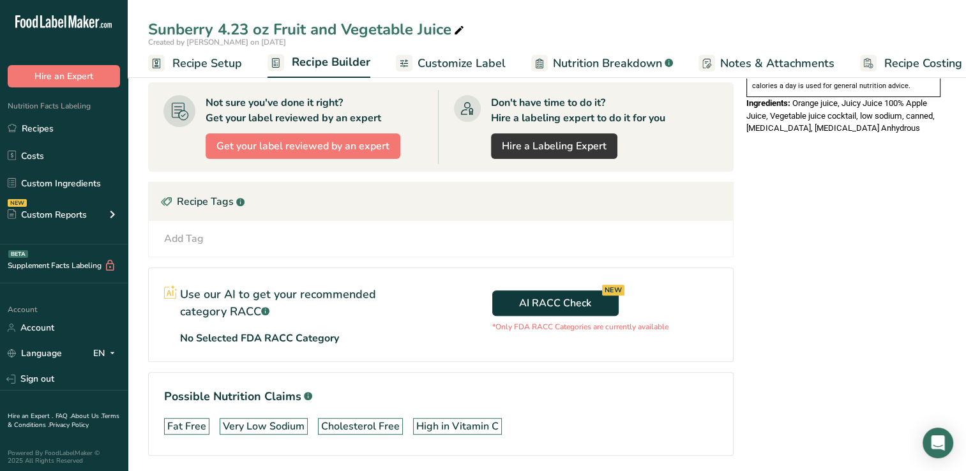
scroll to position [0, 0]
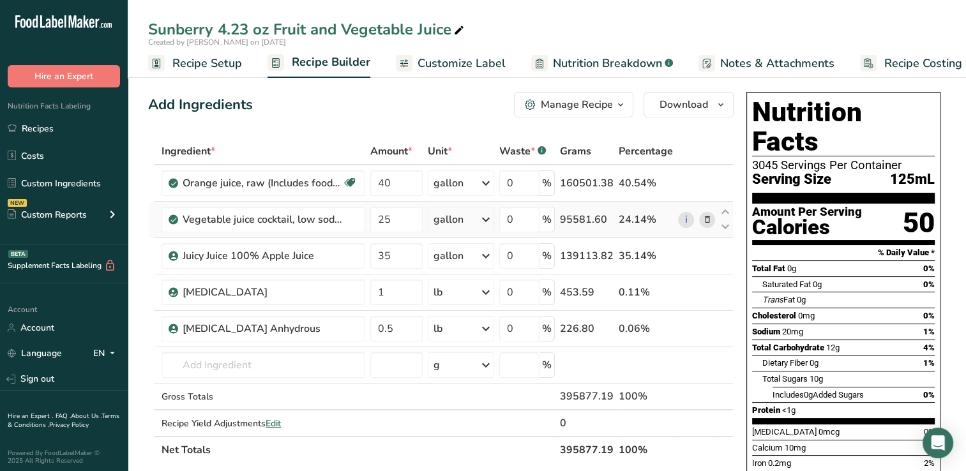
click at [452, 61] on span "Customize Label" at bounding box center [462, 63] width 88 height 17
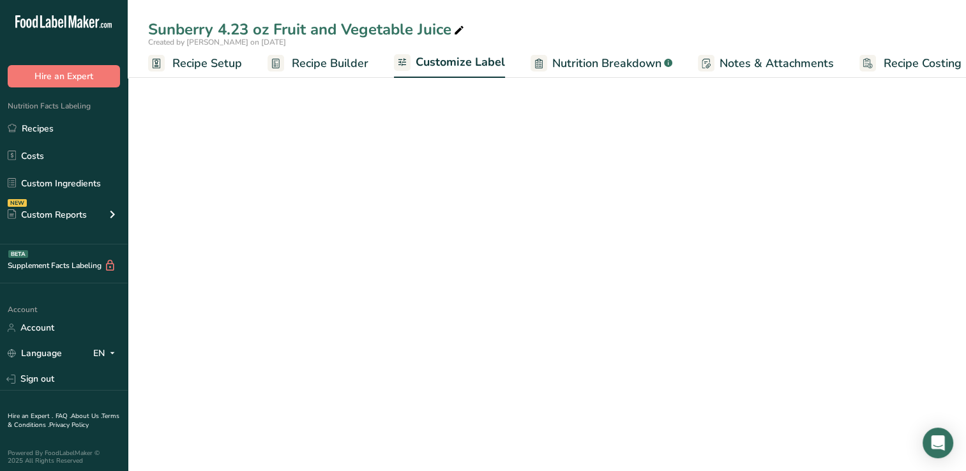
scroll to position [0, 16]
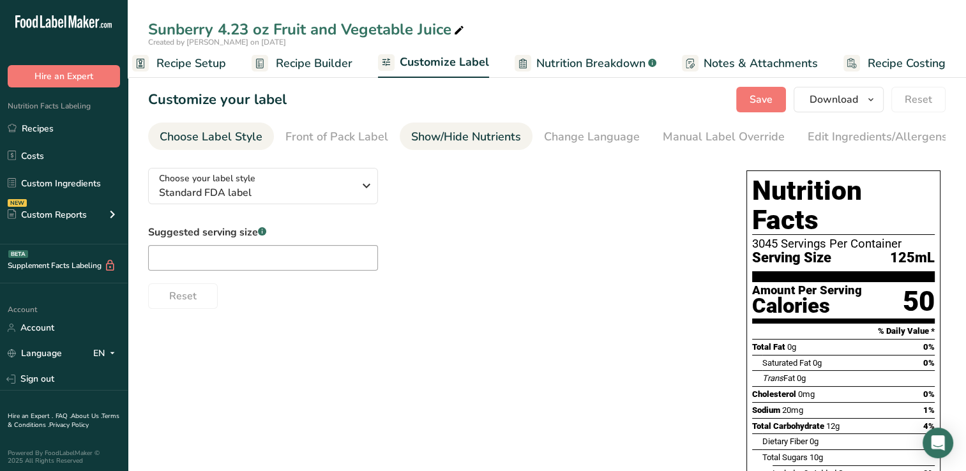
click at [470, 133] on div "Show/Hide Nutrients" at bounding box center [466, 136] width 110 height 17
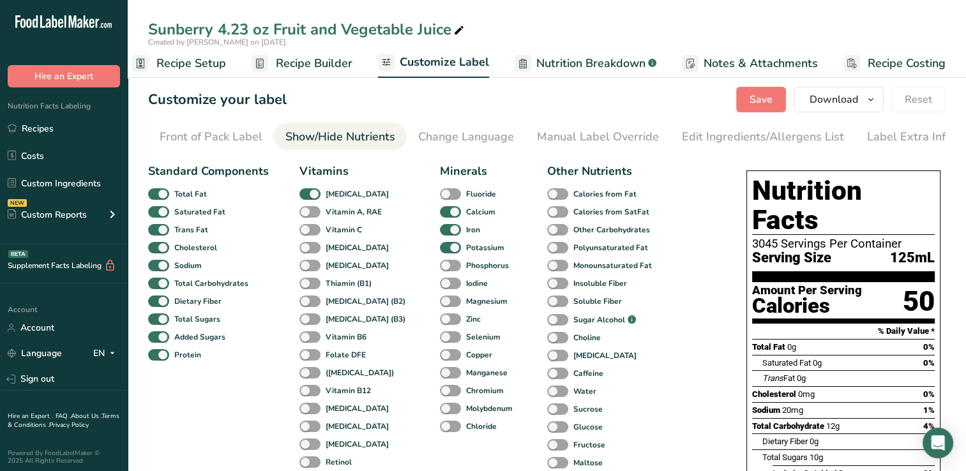
scroll to position [0, 130]
click at [306, 232] on span at bounding box center [309, 230] width 21 height 12
click at [306, 232] on input "Vitamin C" at bounding box center [303, 229] width 8 height 8
checkbox input "true"
click at [716, 134] on div "Edit Ingredients/Allergens List" at bounding box center [759, 136] width 162 height 17
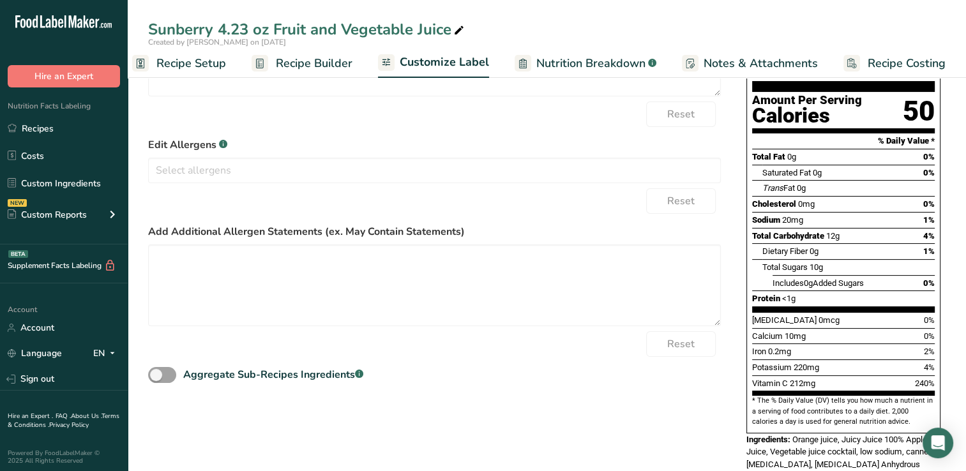
scroll to position [0, 0]
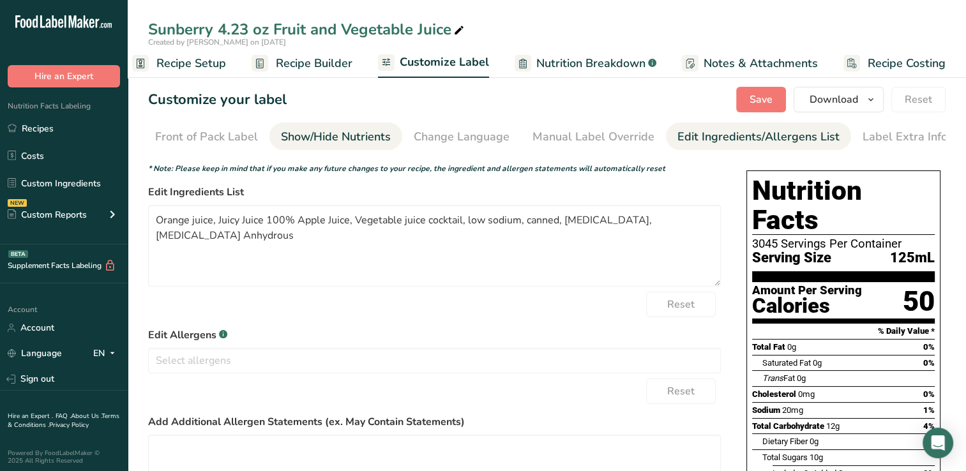
click at [356, 134] on div "Show/Hide Nutrients" at bounding box center [336, 136] width 110 height 17
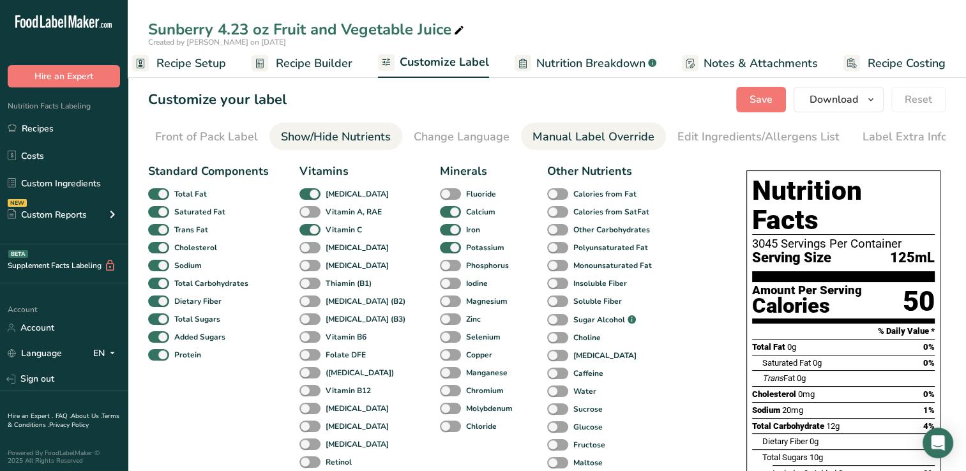
click at [562, 133] on div "Manual Label Override" at bounding box center [594, 136] width 122 height 17
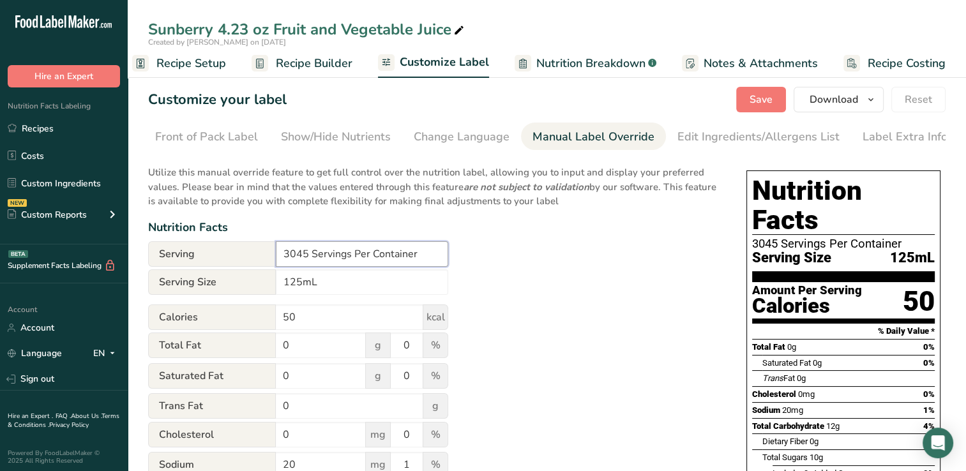
click at [307, 256] on input "3045 Servings Per Container" at bounding box center [362, 254] width 172 height 26
click at [331, 257] on input "1 Servings Per Container" at bounding box center [362, 254] width 172 height 26
type input "1 Serving Per Container"
click at [310, 60] on span "Recipe Builder" at bounding box center [314, 63] width 77 height 17
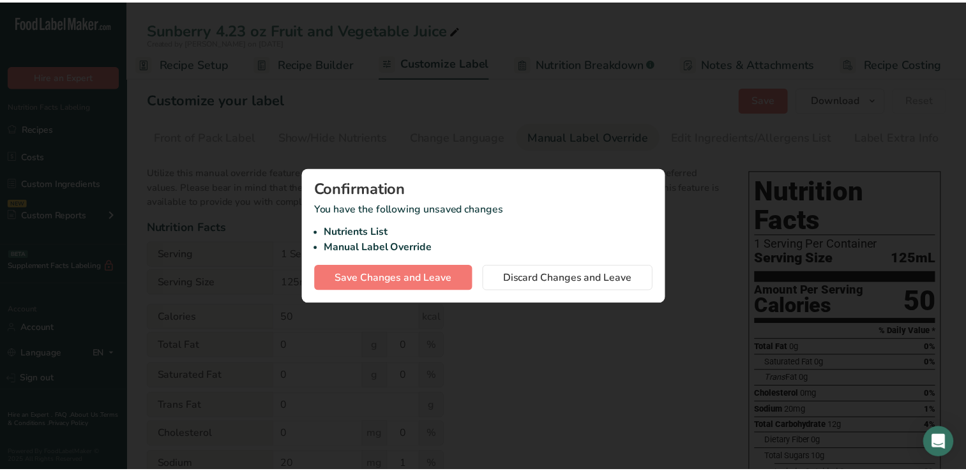
scroll to position [0, 6]
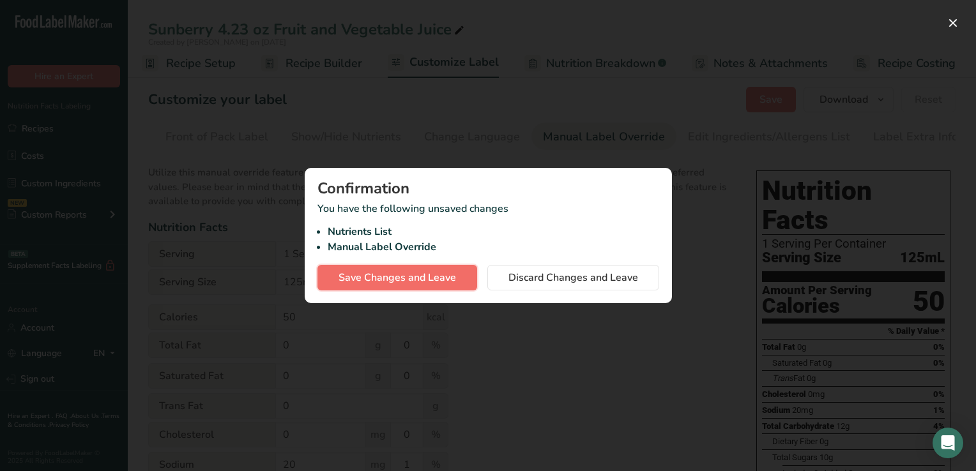
click at [393, 275] on span "Save Changes and Leave" at bounding box center [396, 277] width 117 height 15
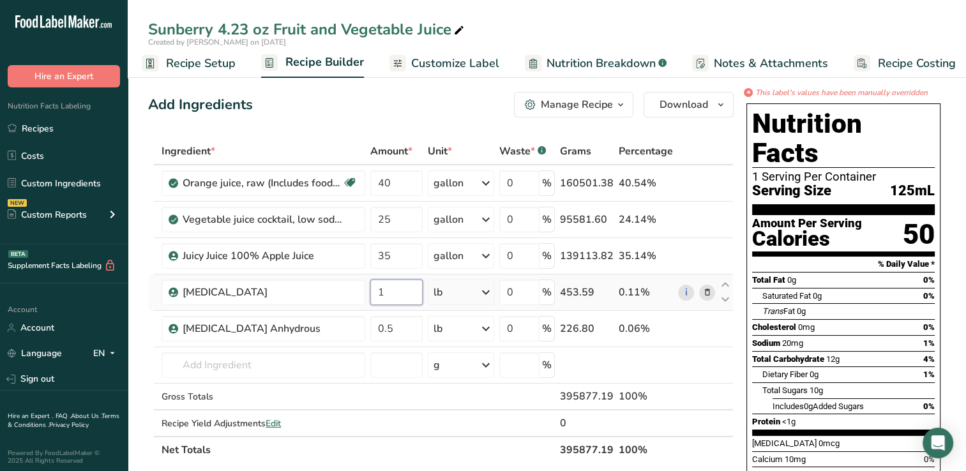
click at [391, 291] on input "1" at bounding box center [396, 293] width 52 height 26
type input "0"
click at [682, 364] on div "Ingredient * Amount * Unit * Waste * .a-a{fill:#347362;}.b-a{fill:#fff;} Grams …" at bounding box center [441, 301] width 586 height 326
click at [454, 63] on span "Customize Label" at bounding box center [455, 63] width 88 height 17
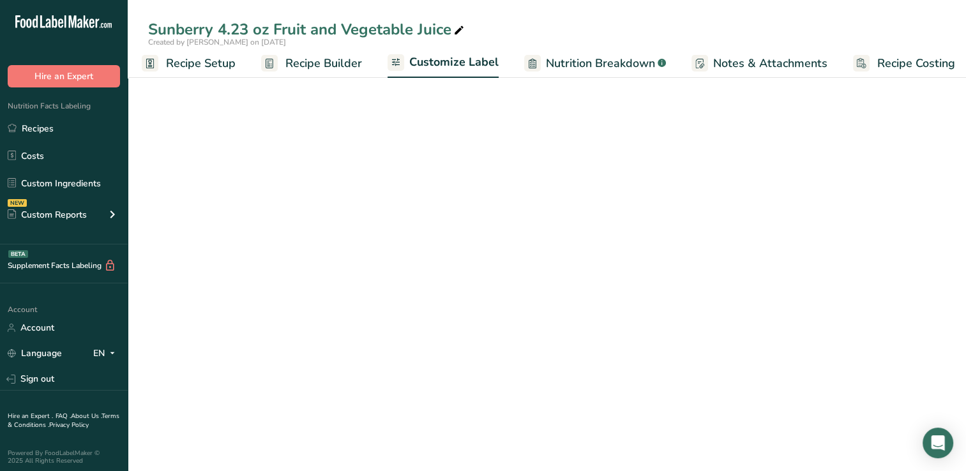
scroll to position [0, 16]
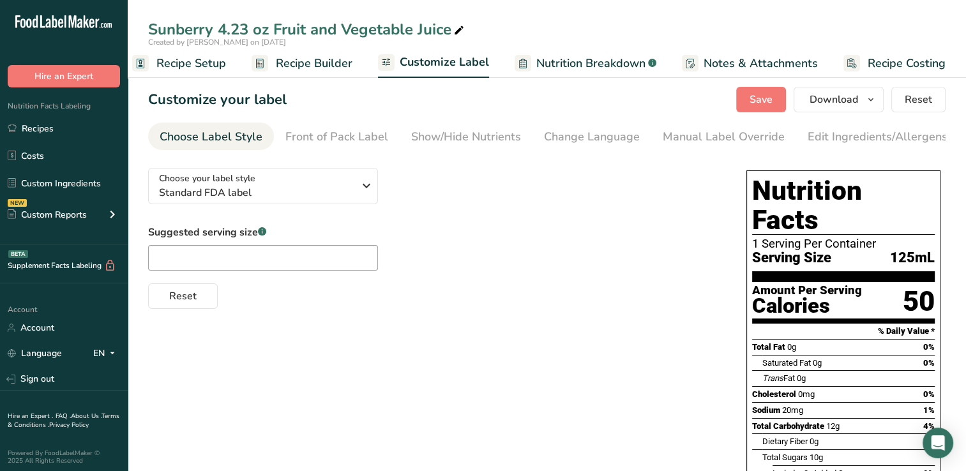
drag, startPoint x: 840, startPoint y: 134, endPoint x: 622, endPoint y: 198, distance: 227.5
click at [622, 198] on div "Choose your label style Standard FDA label USA (FDA) Standard FDA label Tabular…" at bounding box center [434, 233] width 573 height 151
drag, startPoint x: 826, startPoint y: 133, endPoint x: 630, endPoint y: 190, distance: 204.3
click at [630, 190] on div "Choose your label style Standard FDA label USA (FDA) Standard FDA label Tabular…" at bounding box center [434, 233] width 573 height 151
click at [830, 134] on div "Edit Ingredients/Allergens List" at bounding box center [889, 136] width 162 height 17
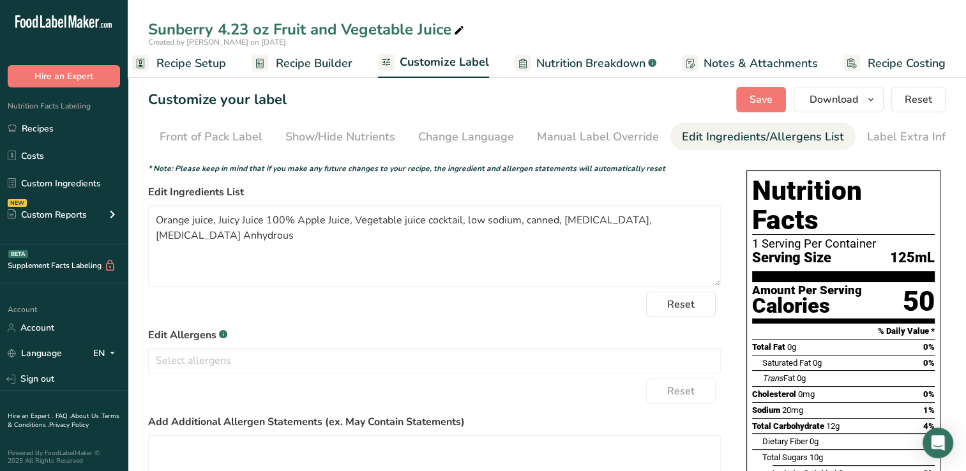
scroll to position [0, 130]
click at [156, 220] on textarea "Orange juice, Juicy Juice 100% Apple Juice, Vegetable juice cocktail, low sodiu…" at bounding box center [434, 246] width 573 height 82
click at [212, 223] on textarea "Orange juice, Juicy Juice 100% Apple Juice, Vegetable juice cocktail, low sodiu…" at bounding box center [434, 246] width 573 height 82
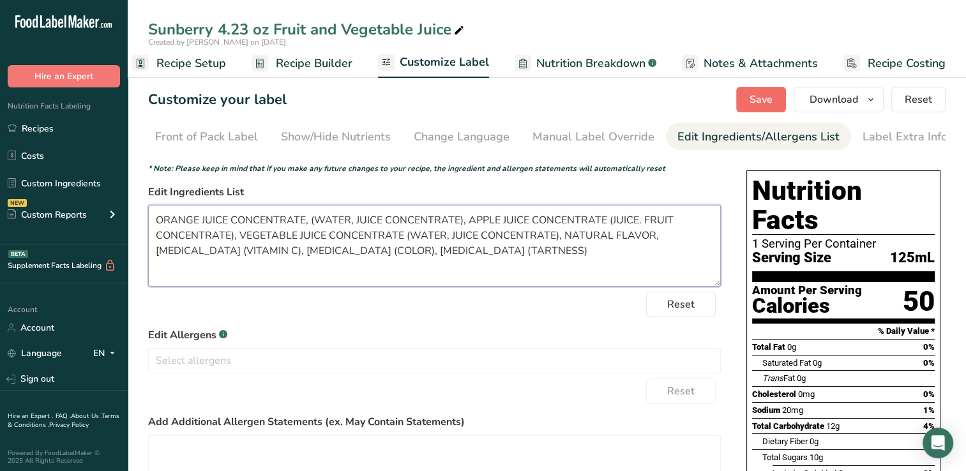
type textarea "ORANGE JUICE CONCENTRATE, (WATER, JUICE CONCENTRATE), APPLE JUICE CONCENTRATE (…"
click at [766, 96] on span "Save" at bounding box center [761, 99] width 23 height 15
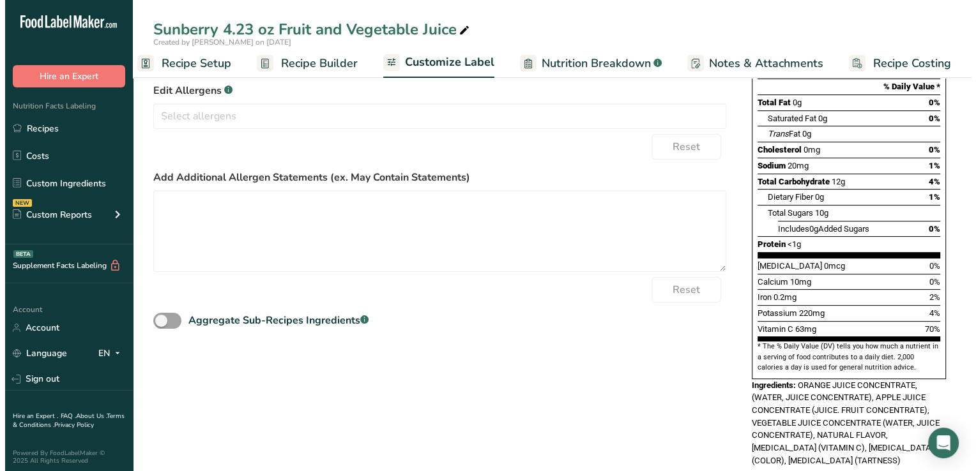
scroll to position [0, 0]
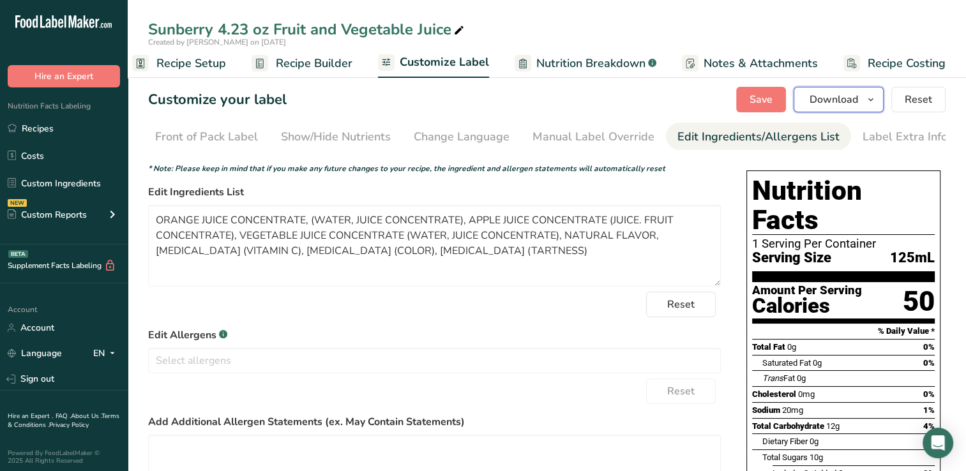
click at [829, 96] on span "Download" at bounding box center [834, 99] width 49 height 15
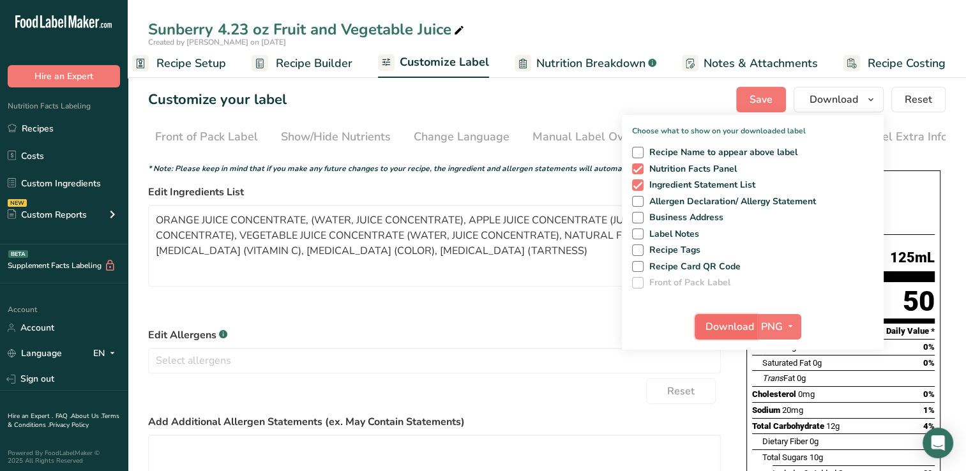
click at [723, 325] on span "Download" at bounding box center [730, 326] width 49 height 15
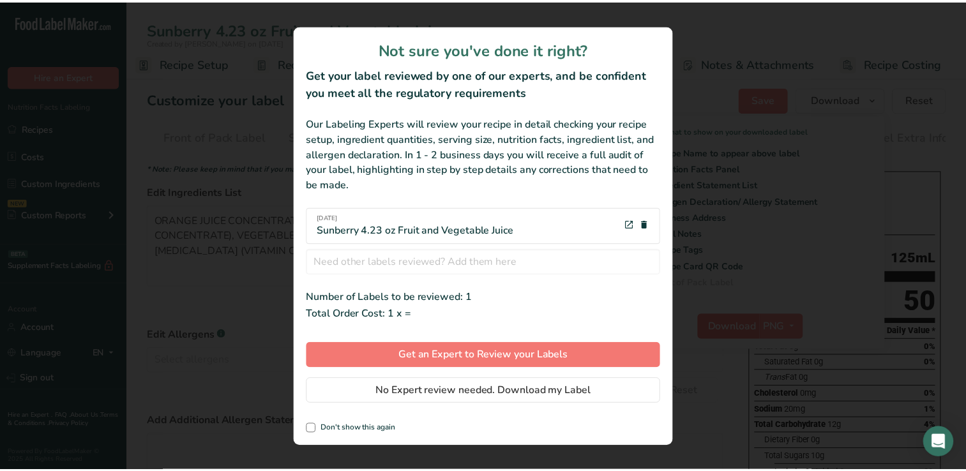
scroll to position [0, 6]
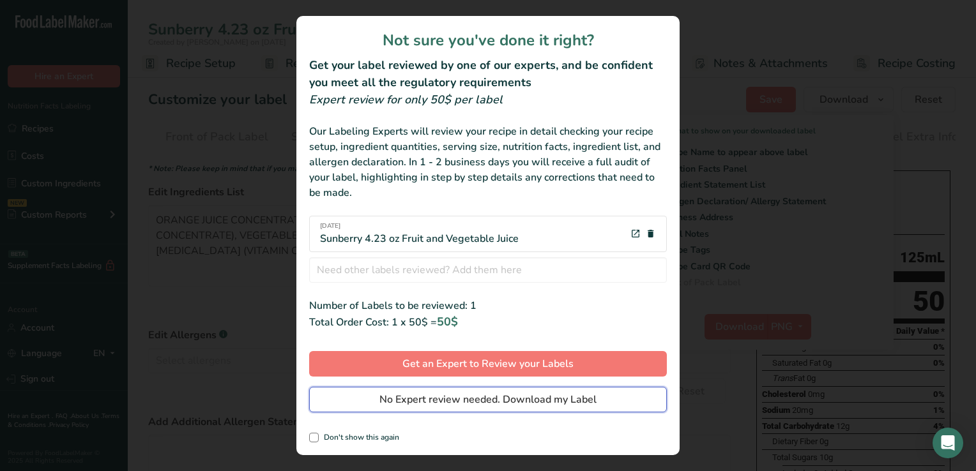
click at [457, 396] on span "No Expert review needed. Download my Label" at bounding box center [487, 399] width 217 height 15
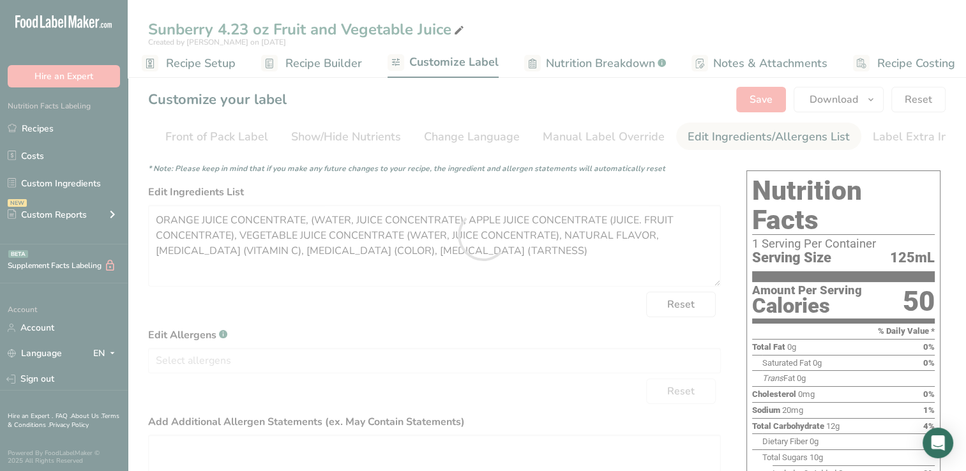
scroll to position [0, 0]
